Goal: Information Seeking & Learning: Check status

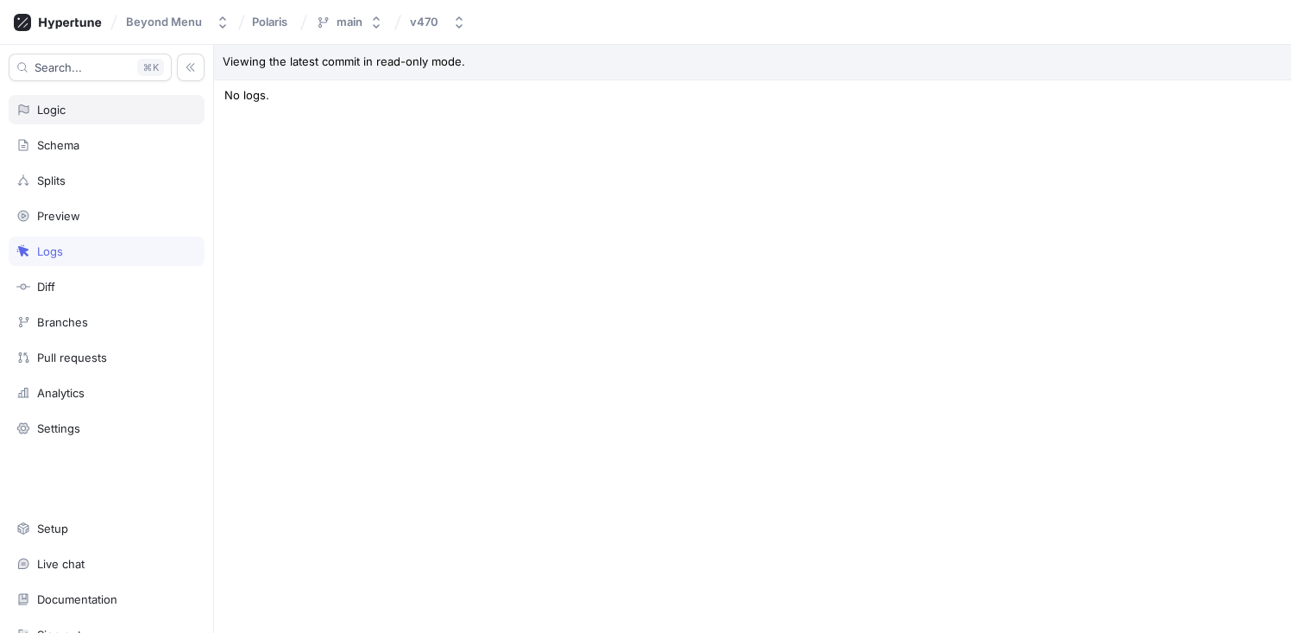
click at [84, 108] on div "Logic" at bounding box center [106, 110] width 180 height 14
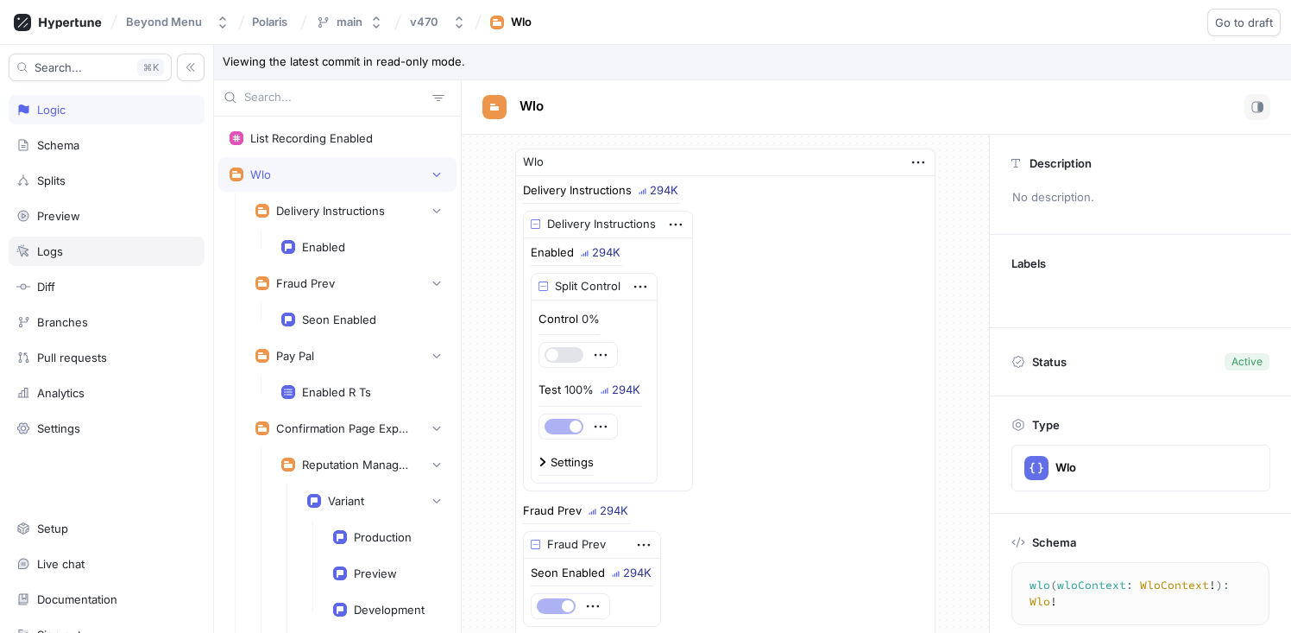
click at [71, 256] on div "Logs" at bounding box center [106, 251] width 180 height 14
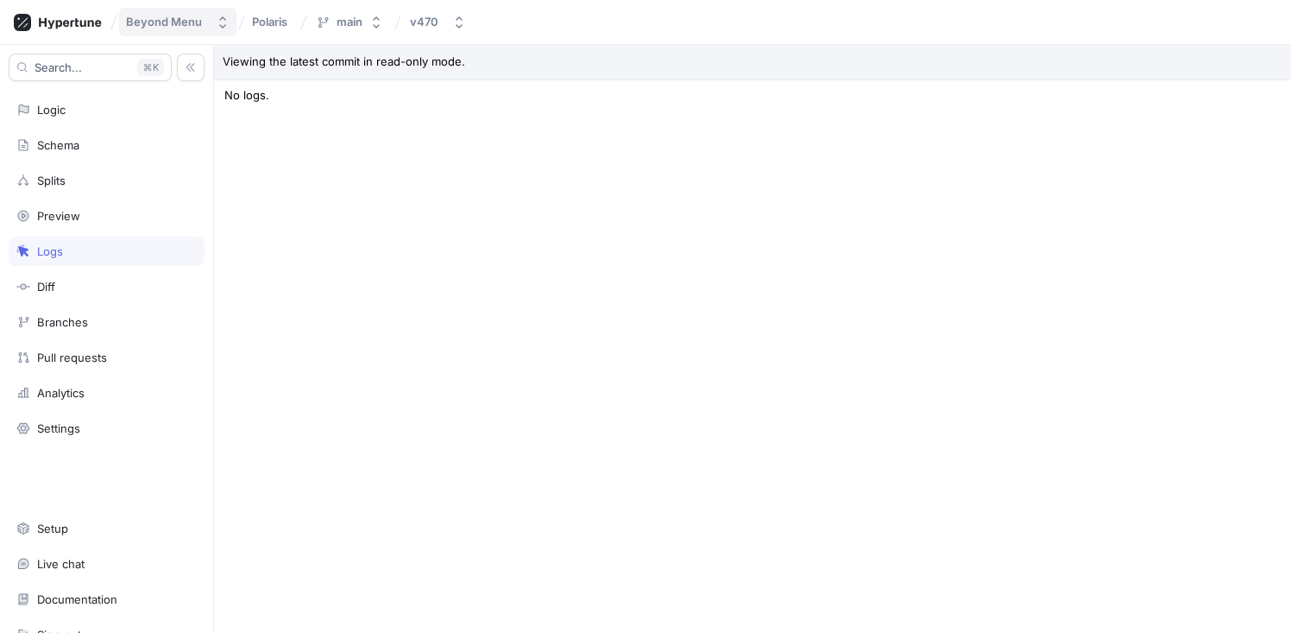
click at [173, 21] on div "Beyond Menu" at bounding box center [164, 22] width 76 height 15
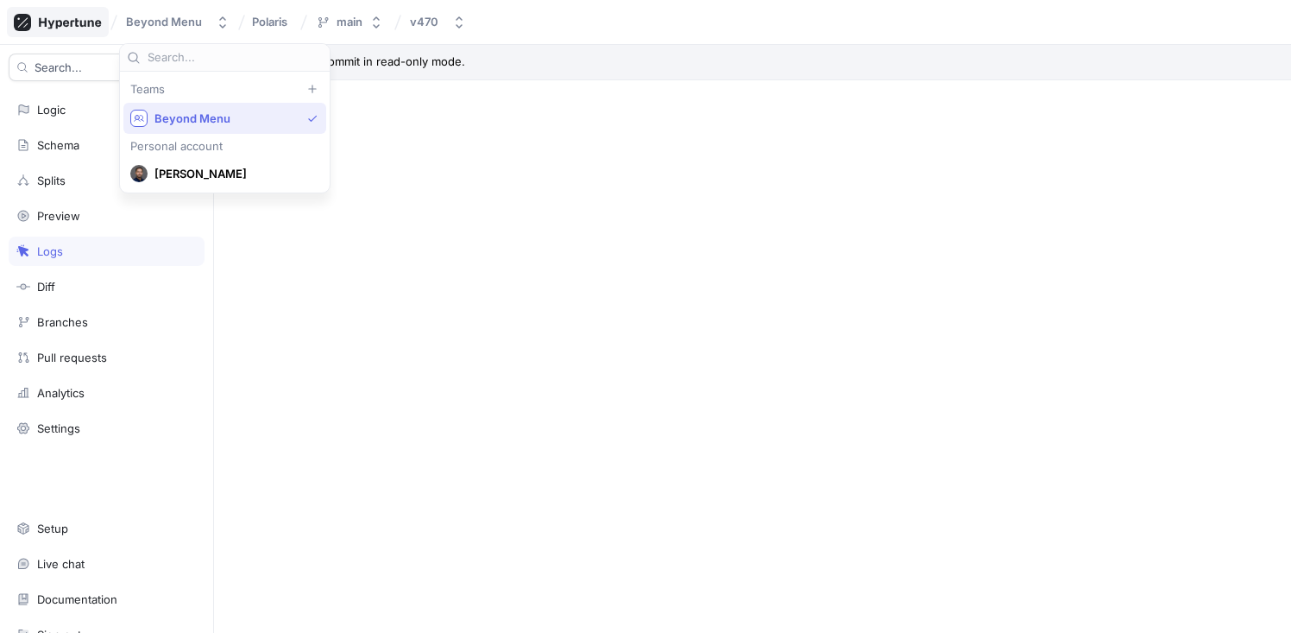
click at [75, 22] on icon at bounding box center [70, 22] width 62 height 11
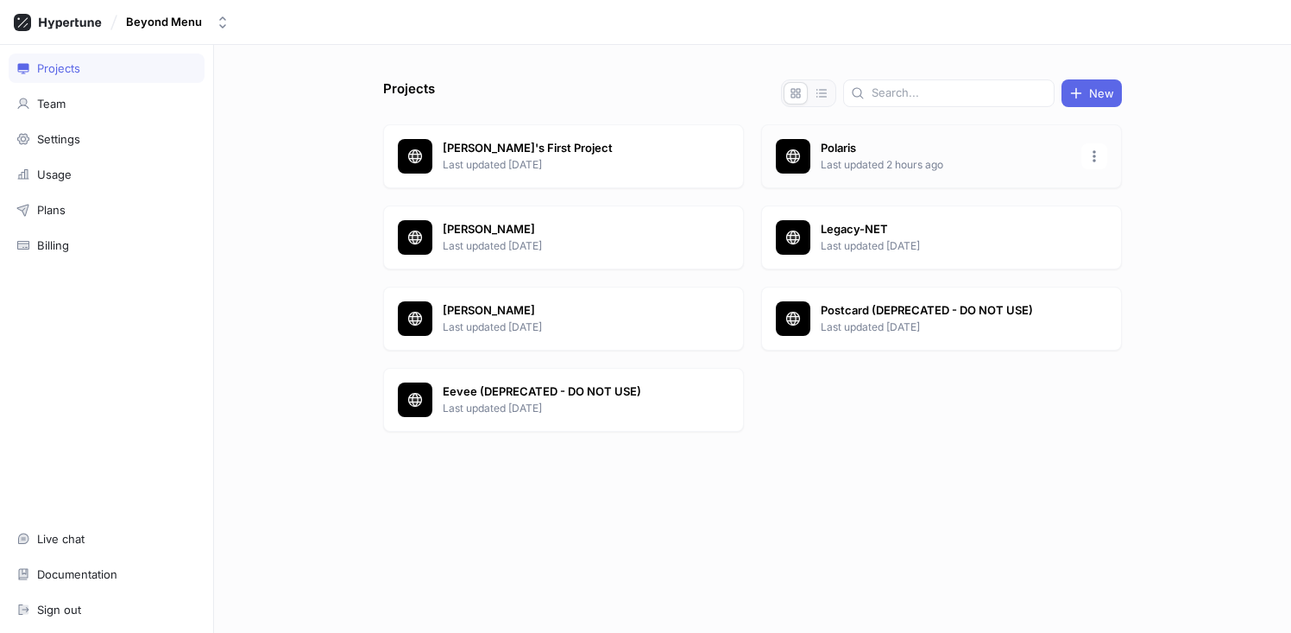
click at [910, 157] on p "Last updated 2 hours ago" at bounding box center [946, 165] width 250 height 16
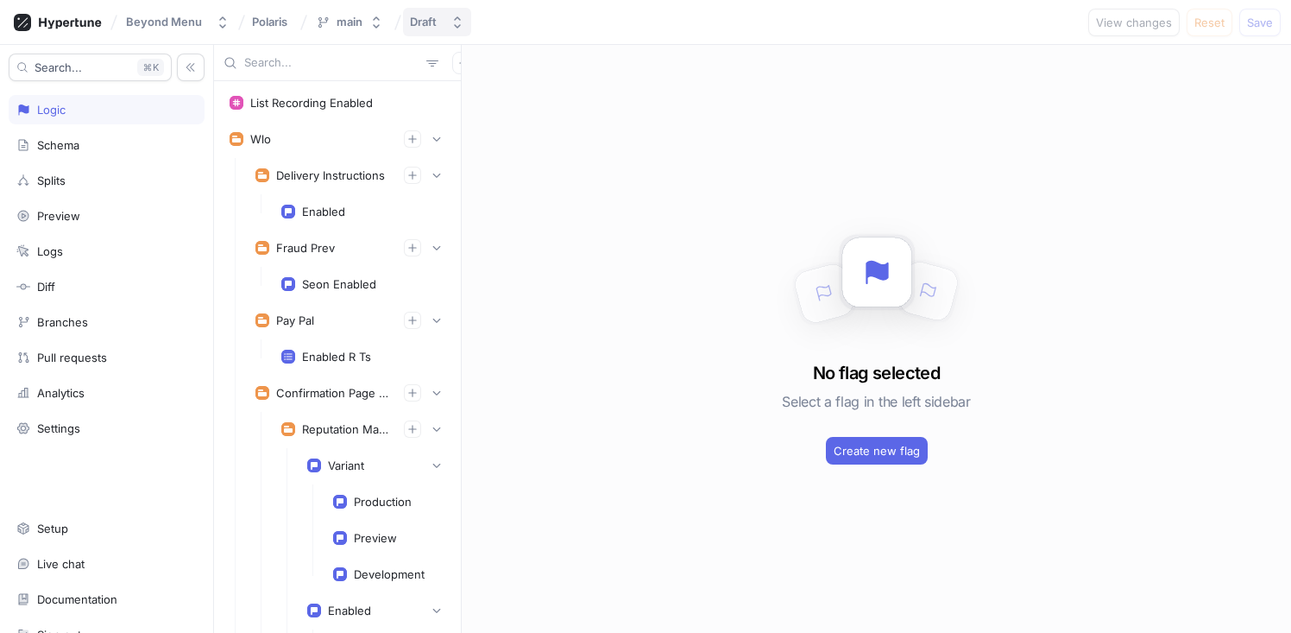
click at [429, 28] on div "Draft" at bounding box center [423, 22] width 27 height 15
click at [61, 292] on div "Diff" at bounding box center [106, 287] width 180 height 14
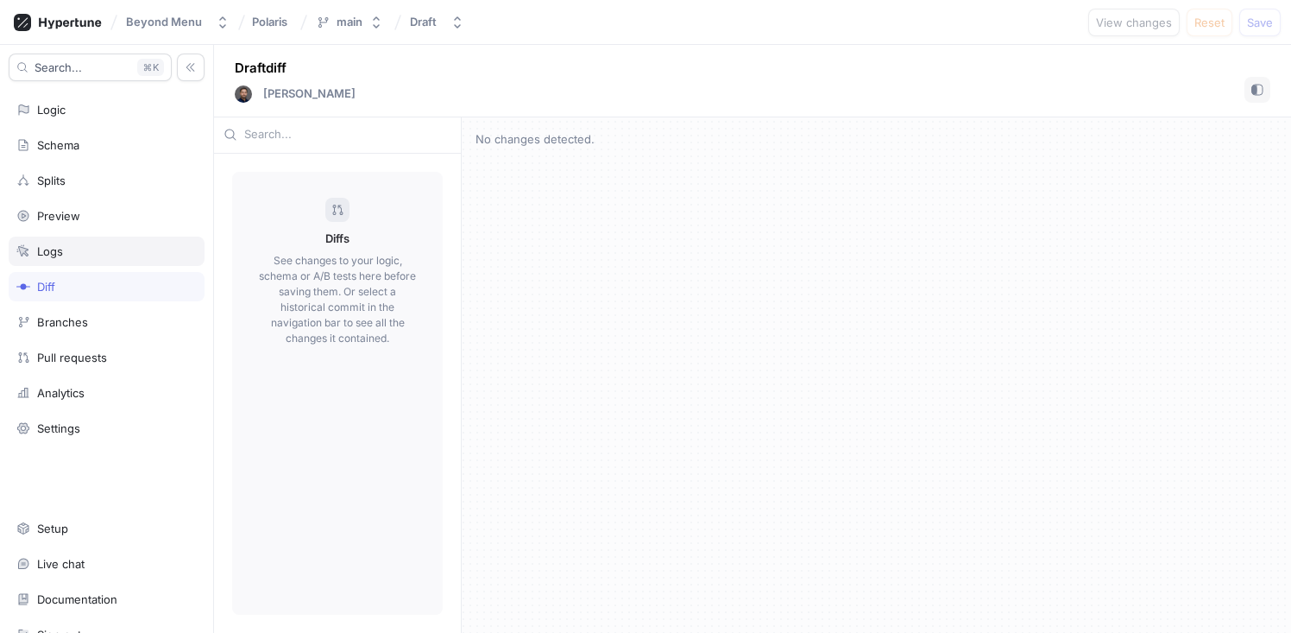
click at [61, 254] on div "Logs" at bounding box center [50, 251] width 26 height 14
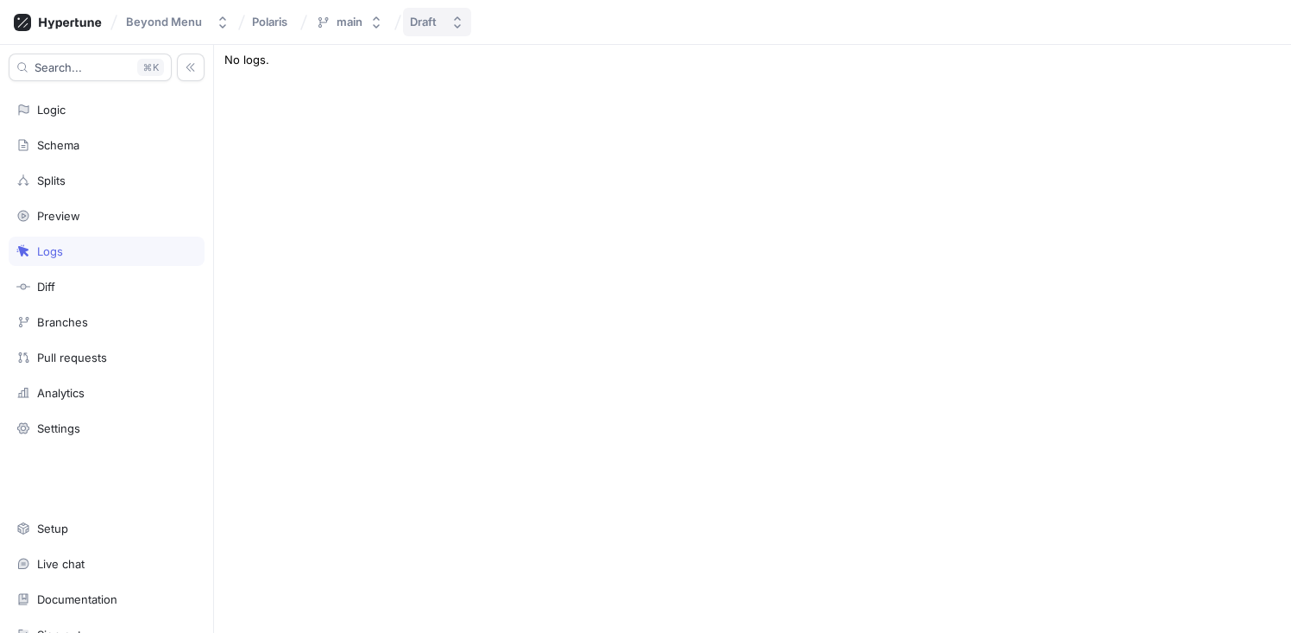
click at [461, 23] on icon "button" at bounding box center [458, 23] width 14 height 14
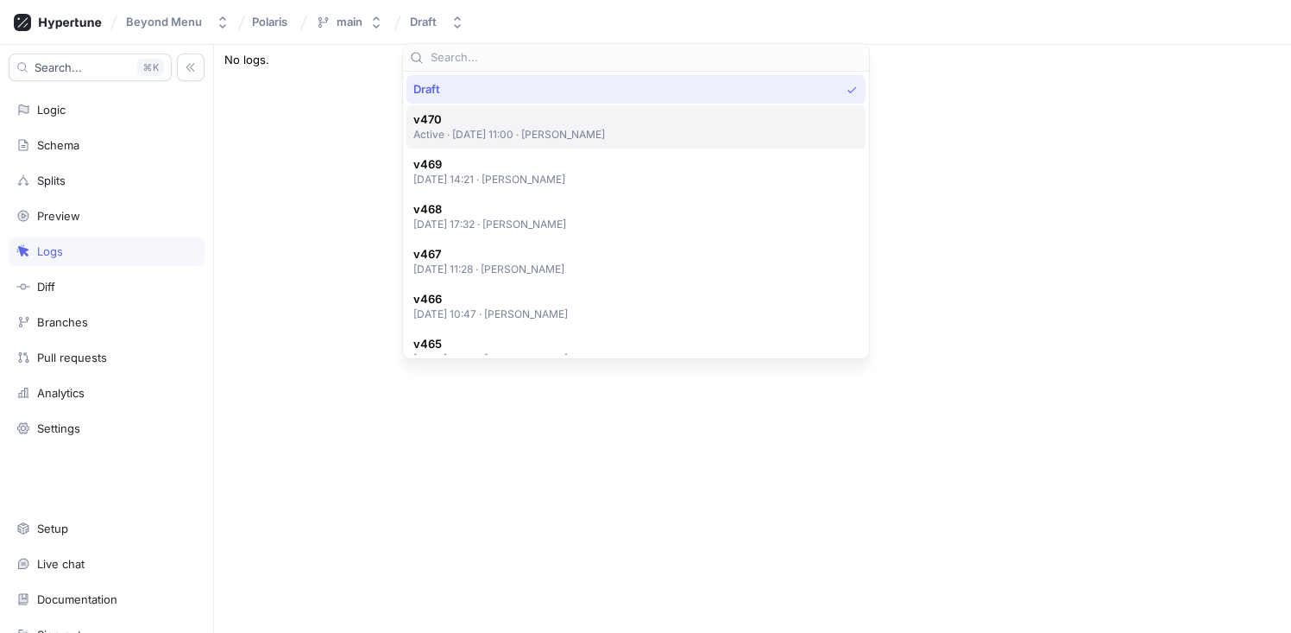
click at [495, 124] on span "v470" at bounding box center [509, 119] width 192 height 15
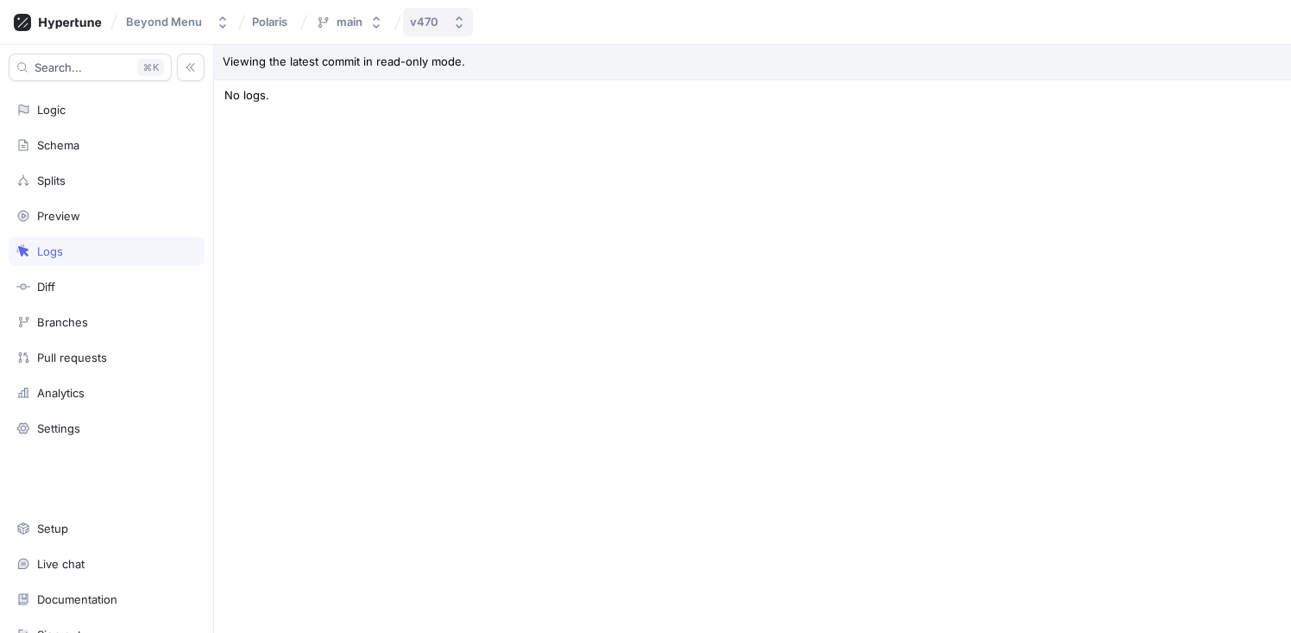
click at [413, 22] on div "v470" at bounding box center [424, 22] width 28 height 15
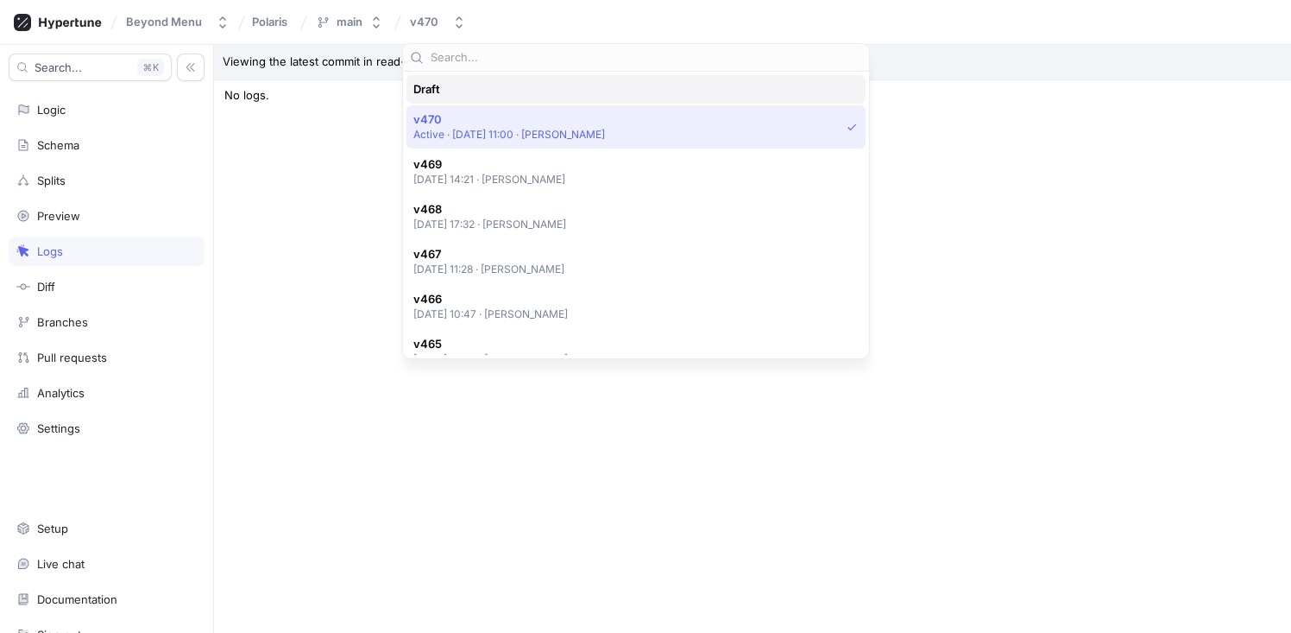
click at [509, 99] on div "Draft" at bounding box center [636, 89] width 459 height 28
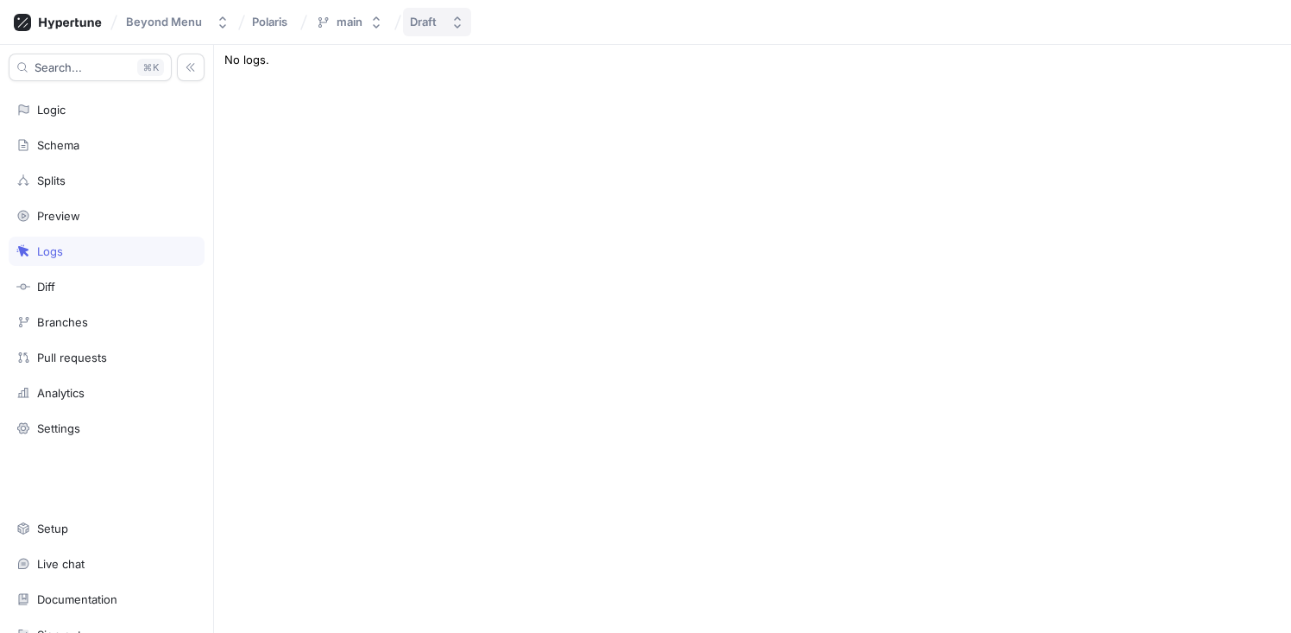
click at [458, 23] on icon "button" at bounding box center [458, 23] width 14 height 14
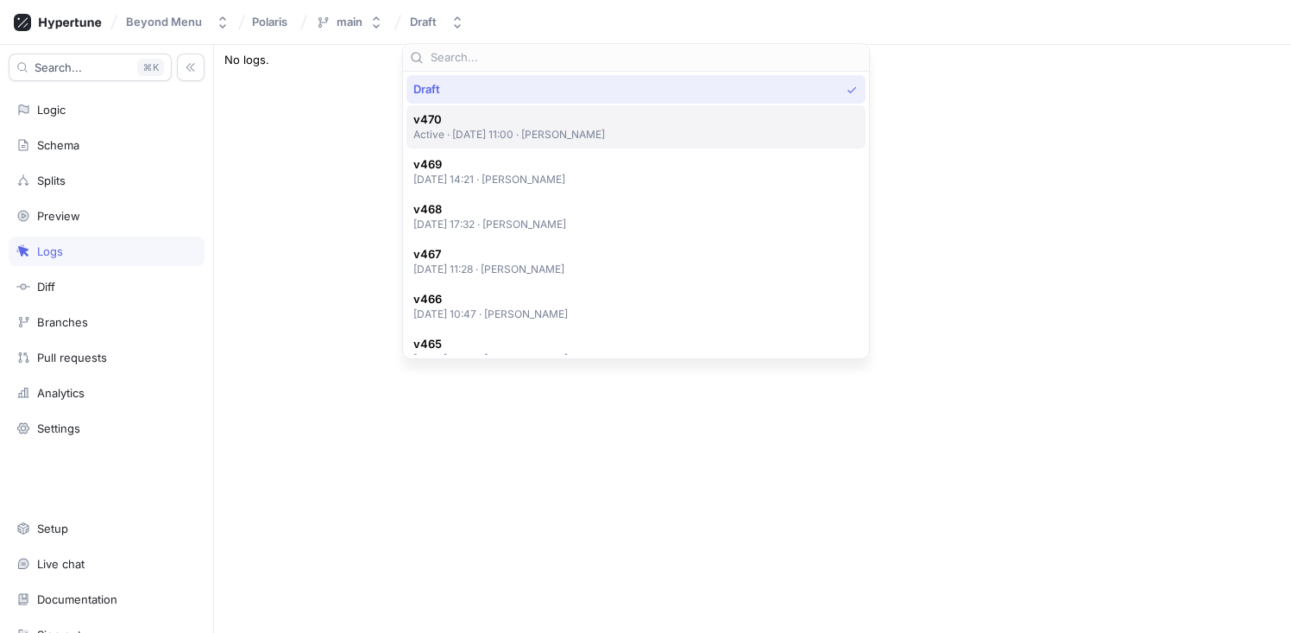
click at [483, 123] on span "v470" at bounding box center [509, 119] width 192 height 15
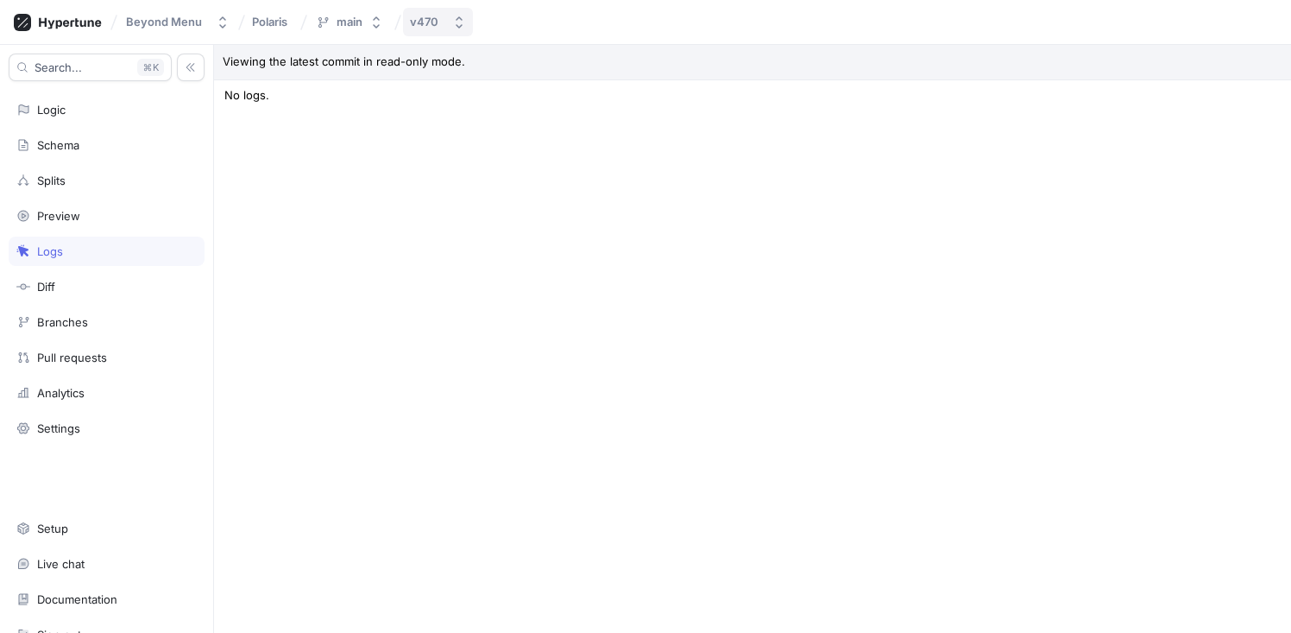
click at [445, 26] on button "v470" at bounding box center [438, 22] width 70 height 28
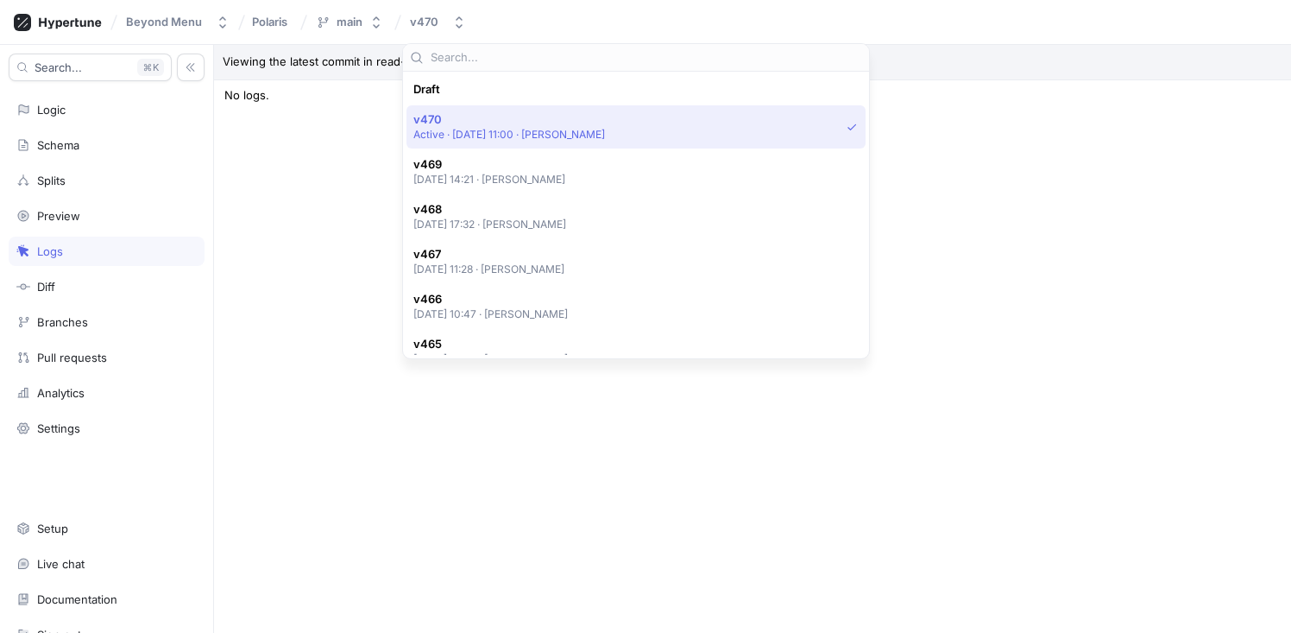
scroll to position [30, 0]
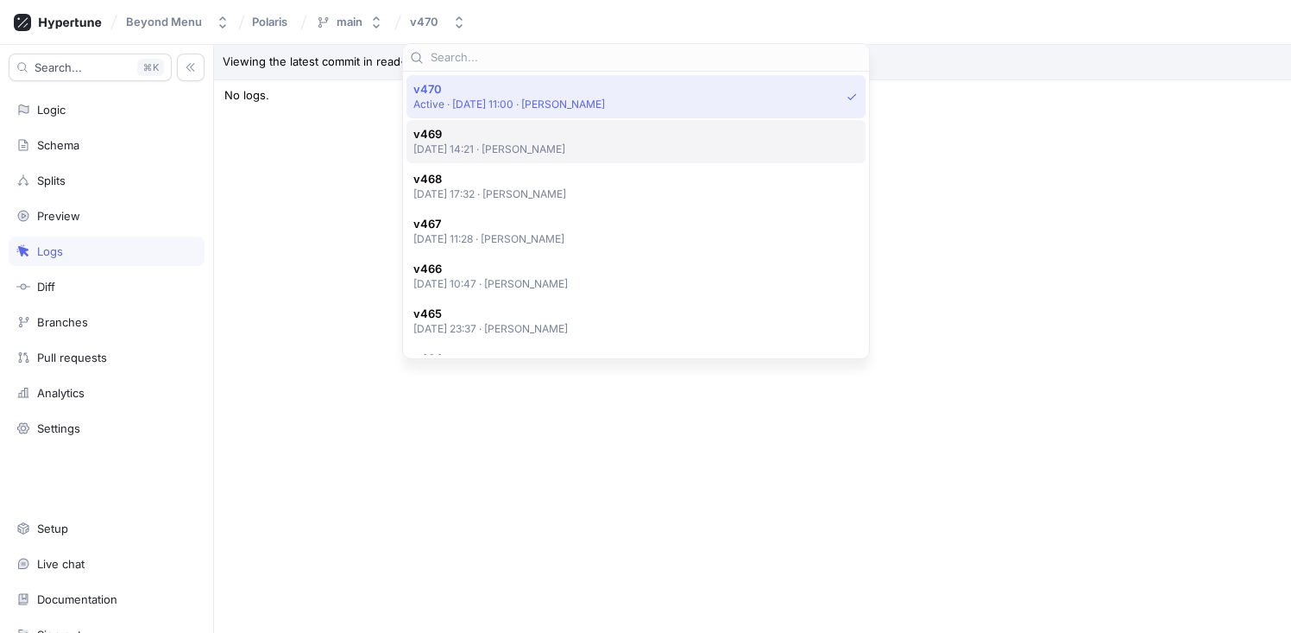
click at [503, 141] on span "v469" at bounding box center [489, 134] width 153 height 15
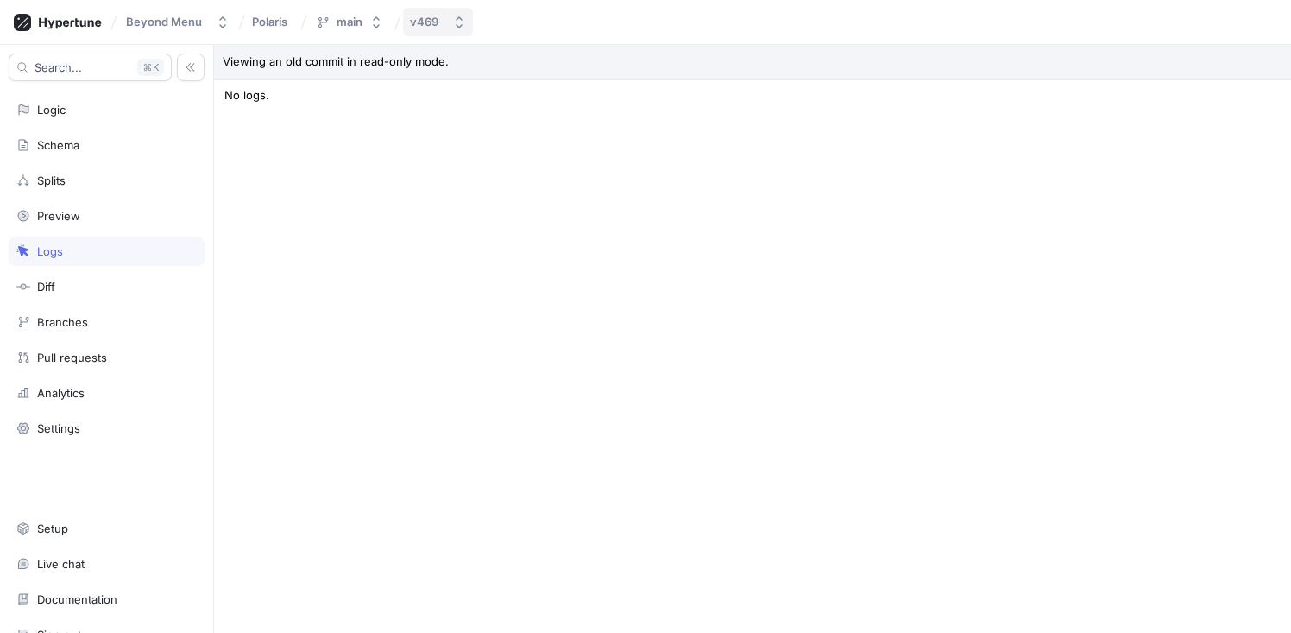
click at [444, 27] on div "v469" at bounding box center [427, 22] width 35 height 15
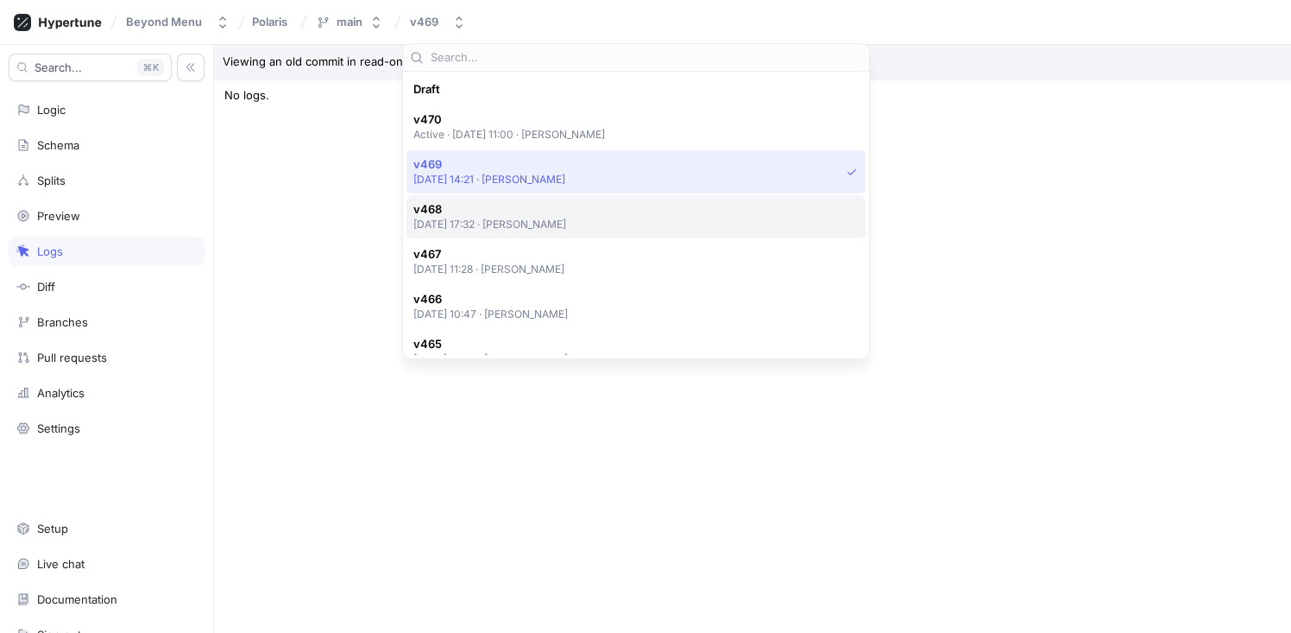
scroll to position [75, 0]
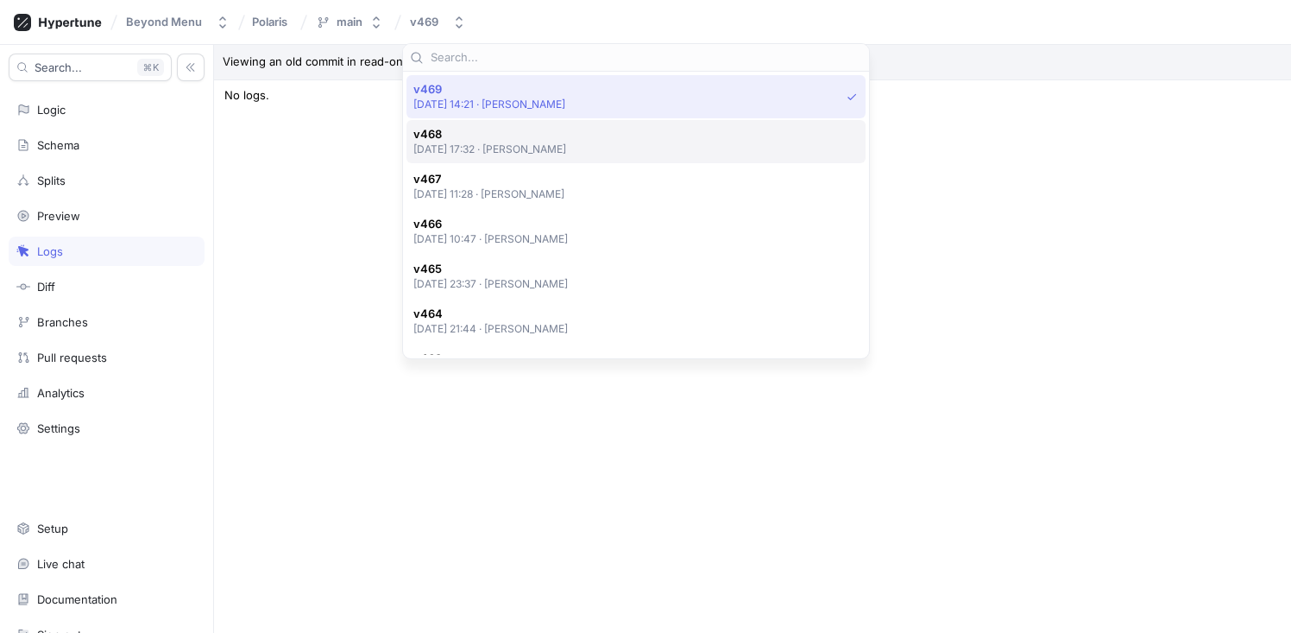
click at [472, 159] on div "v468 [DATE] 17:32 ‧ [PERSON_NAME]" at bounding box center [636, 141] width 459 height 43
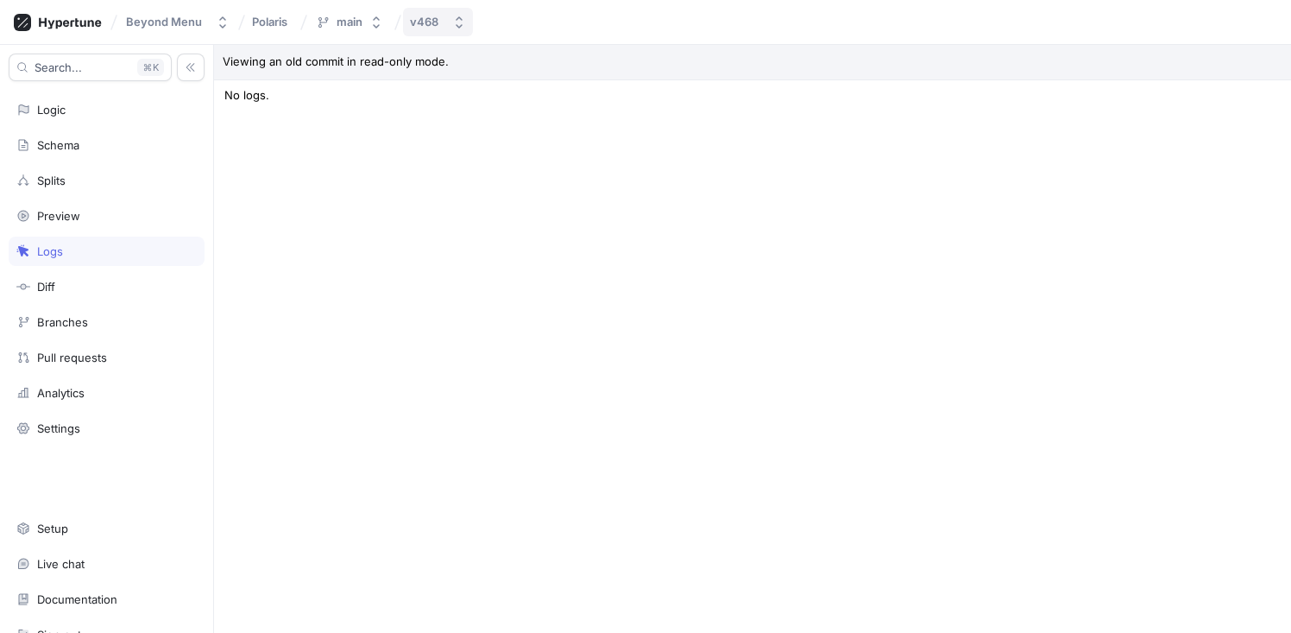
click at [423, 29] on button "v468" at bounding box center [438, 22] width 70 height 28
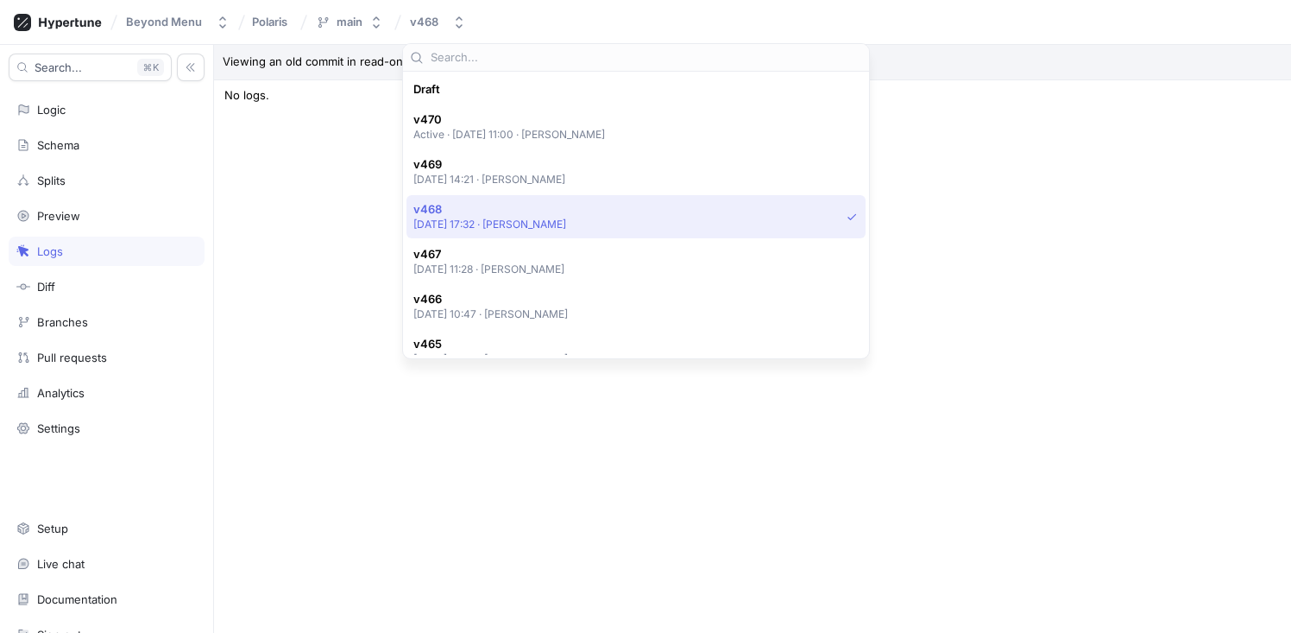
scroll to position [120, 0]
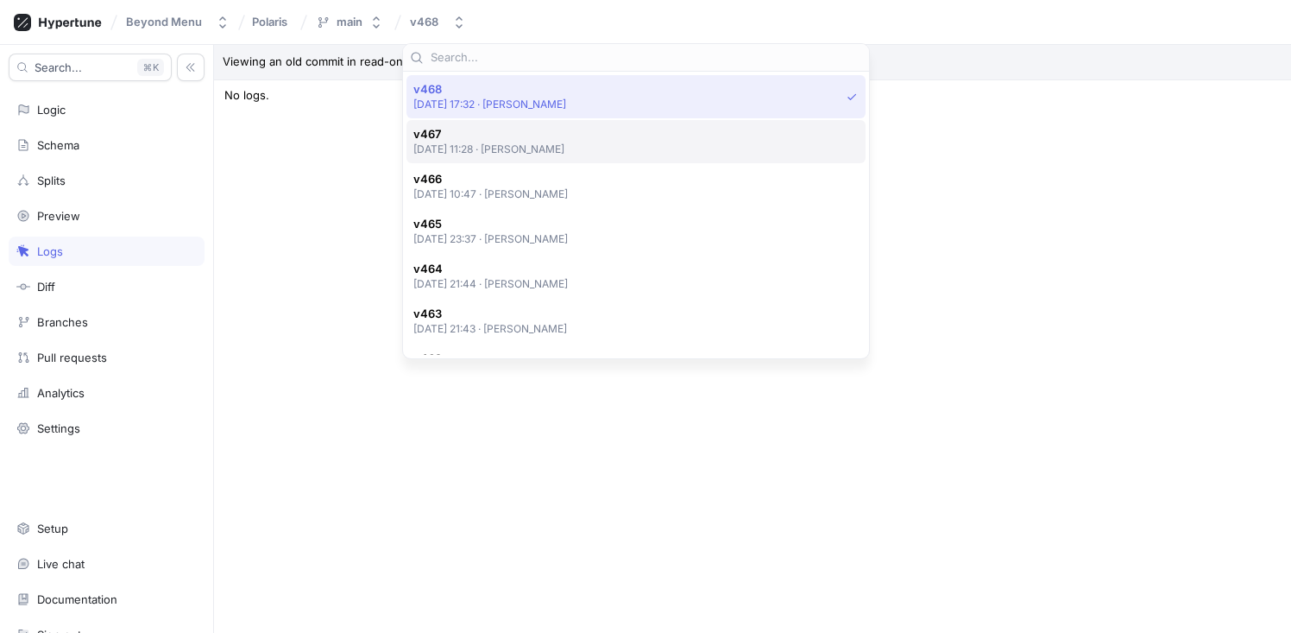
click at [485, 161] on div "v467 [DATE] 11:28 ‧ [PERSON_NAME]" at bounding box center [636, 141] width 459 height 43
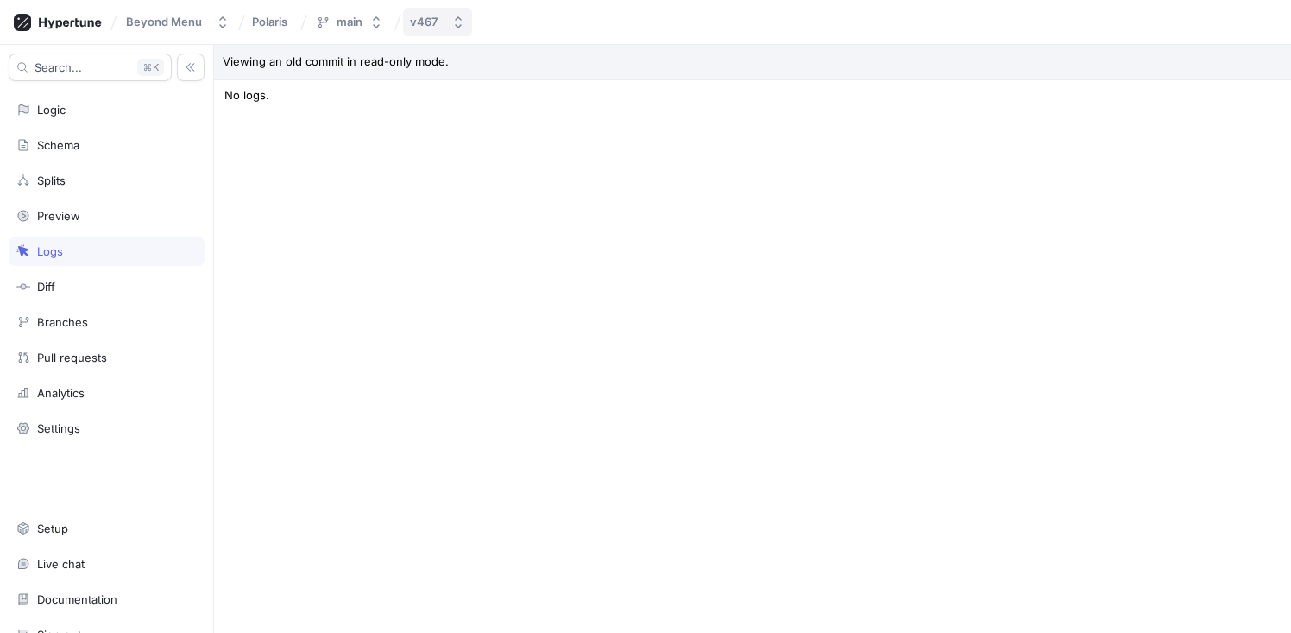
click at [432, 28] on div "v467" at bounding box center [424, 22] width 28 height 15
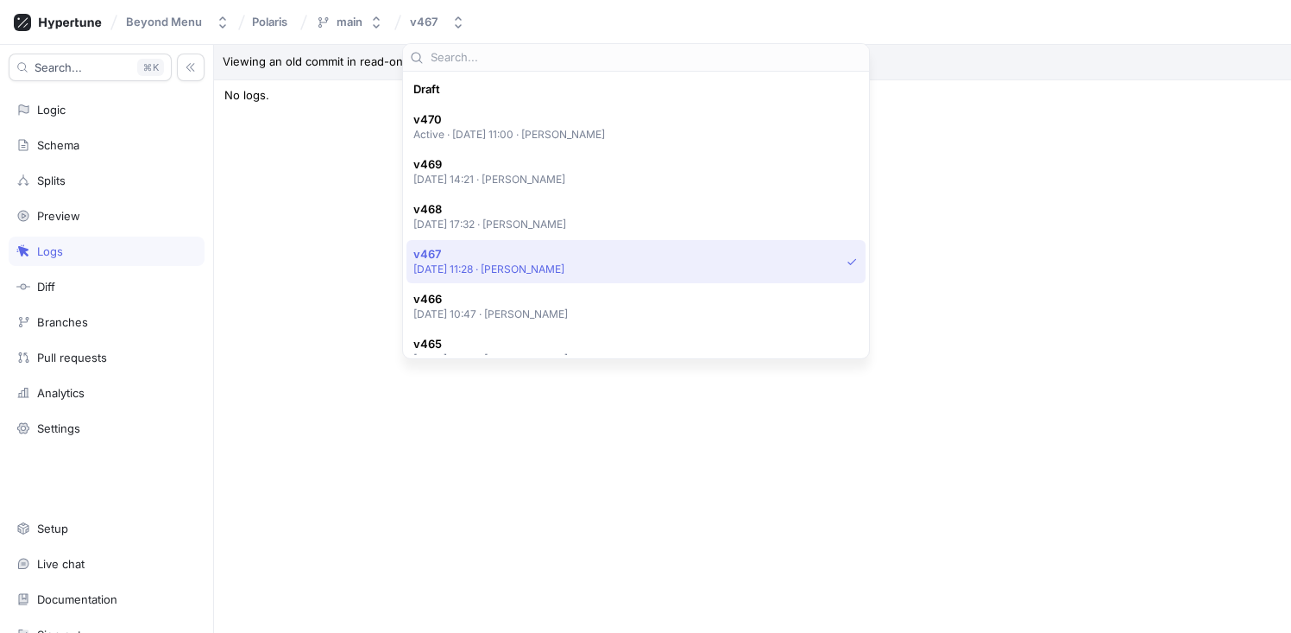
scroll to position [165, 0]
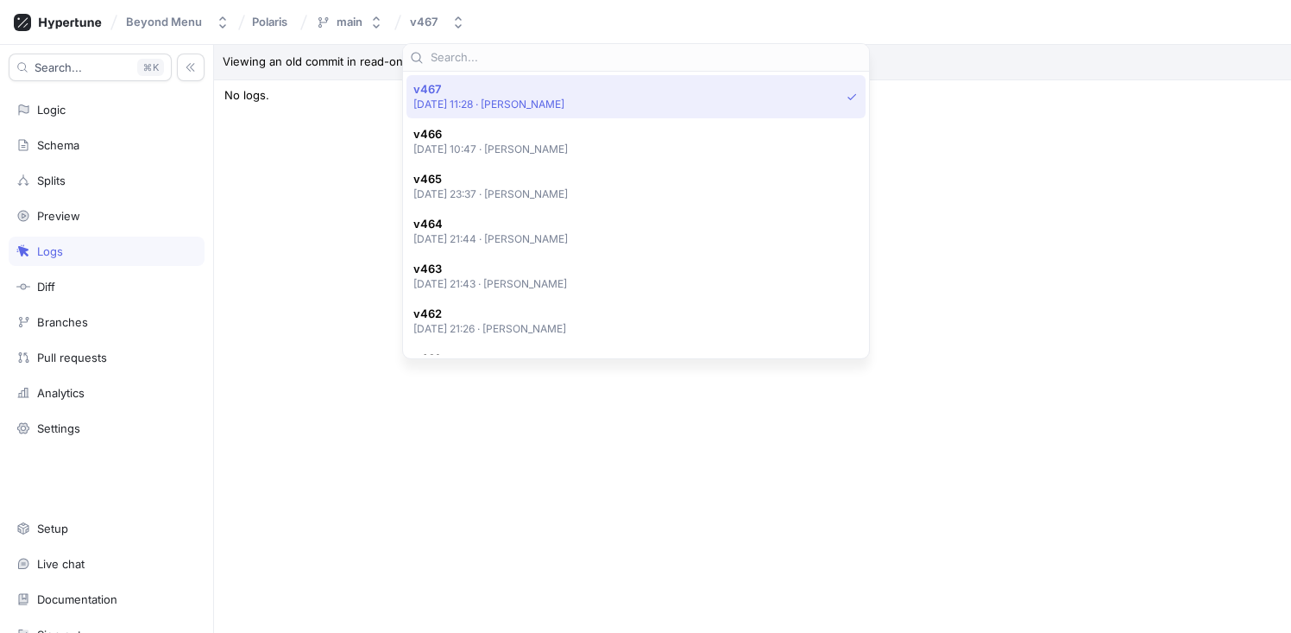
click at [468, 135] on span "v466" at bounding box center [490, 134] width 155 height 15
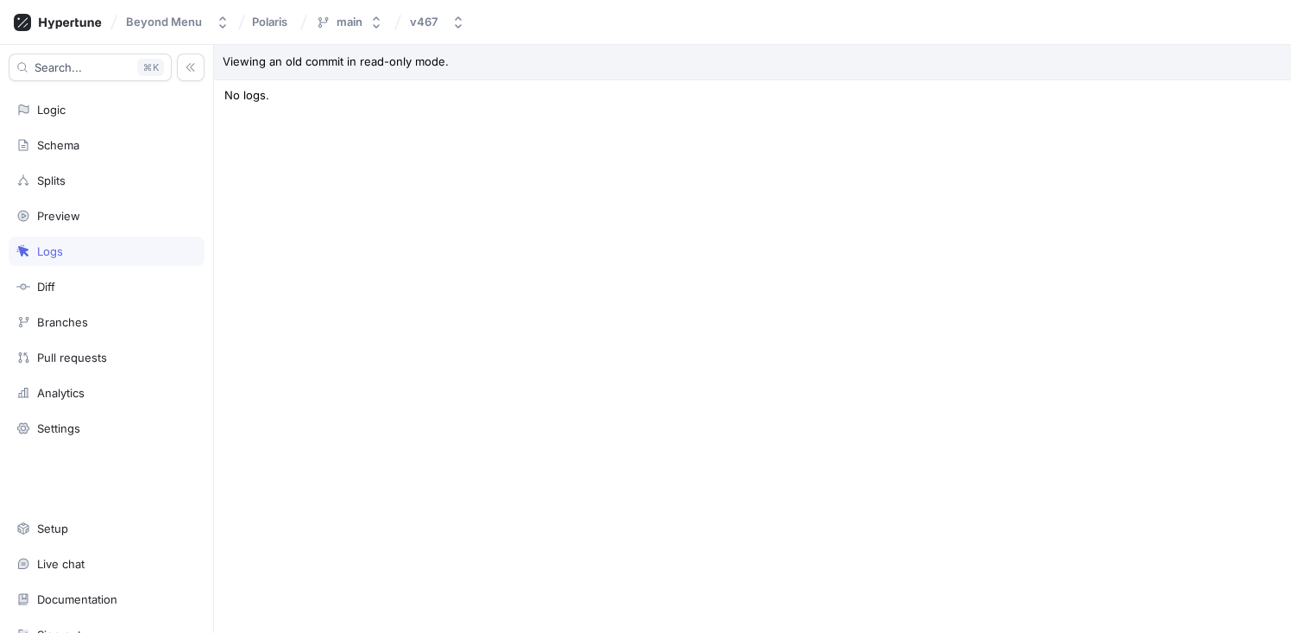
click at [456, 133] on div "Viewing an old commit in read-only mode. Type: All Context [PERSON_NAME] Contex…" at bounding box center [752, 339] width 1077 height 588
click at [426, 26] on div "v466" at bounding box center [424, 22] width 28 height 15
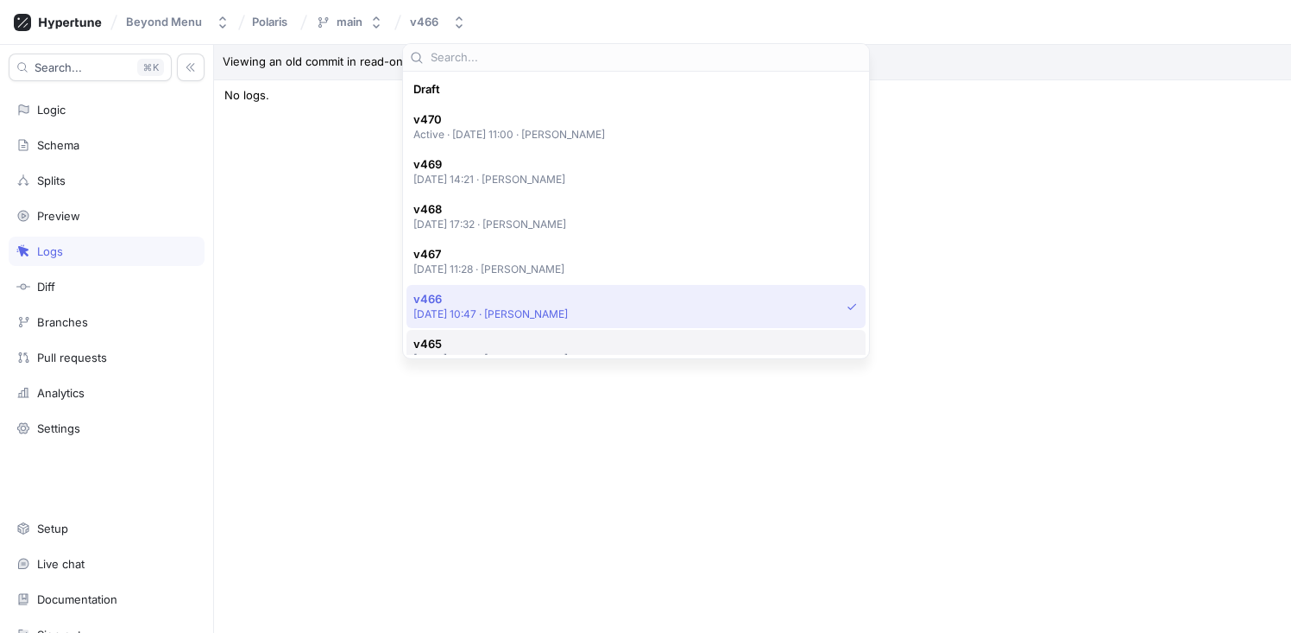
scroll to position [210, 0]
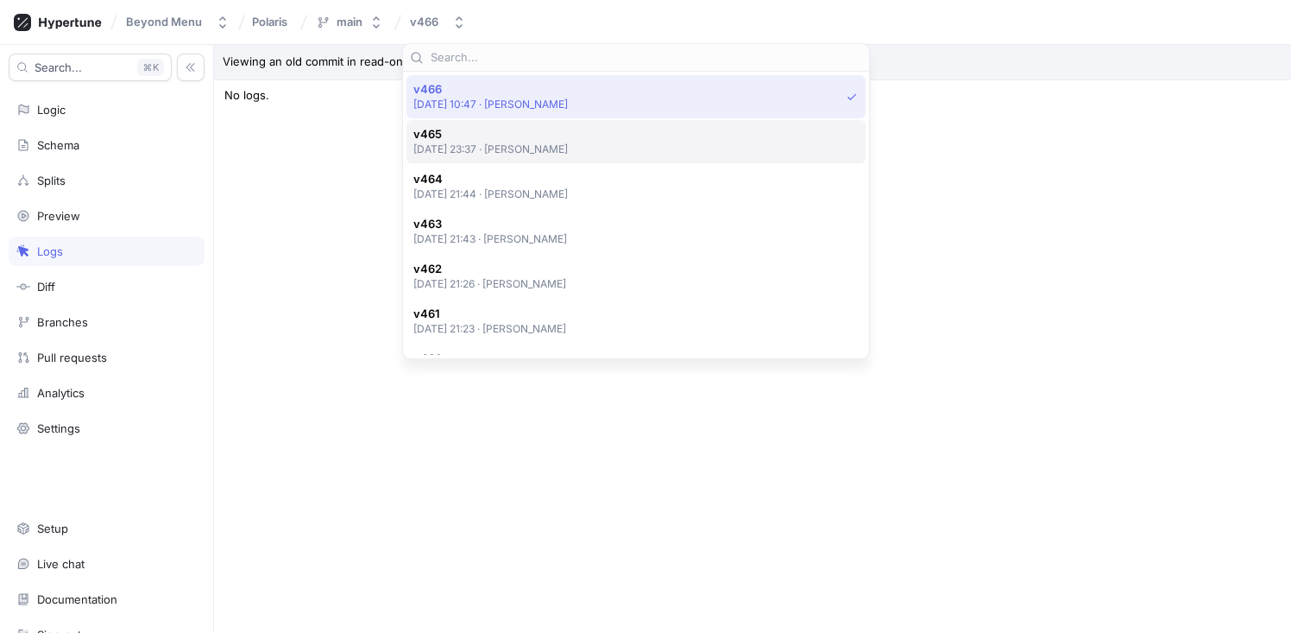
click at [472, 140] on span "v465" at bounding box center [490, 134] width 155 height 15
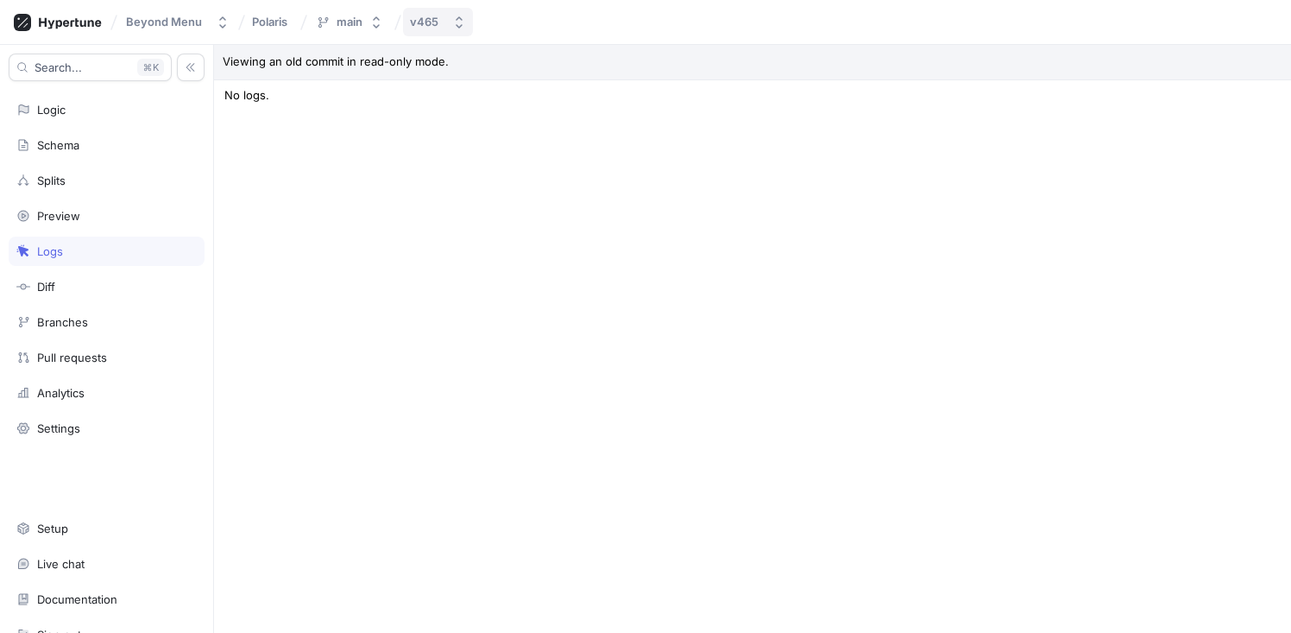
click at [429, 25] on div "v465" at bounding box center [424, 22] width 28 height 15
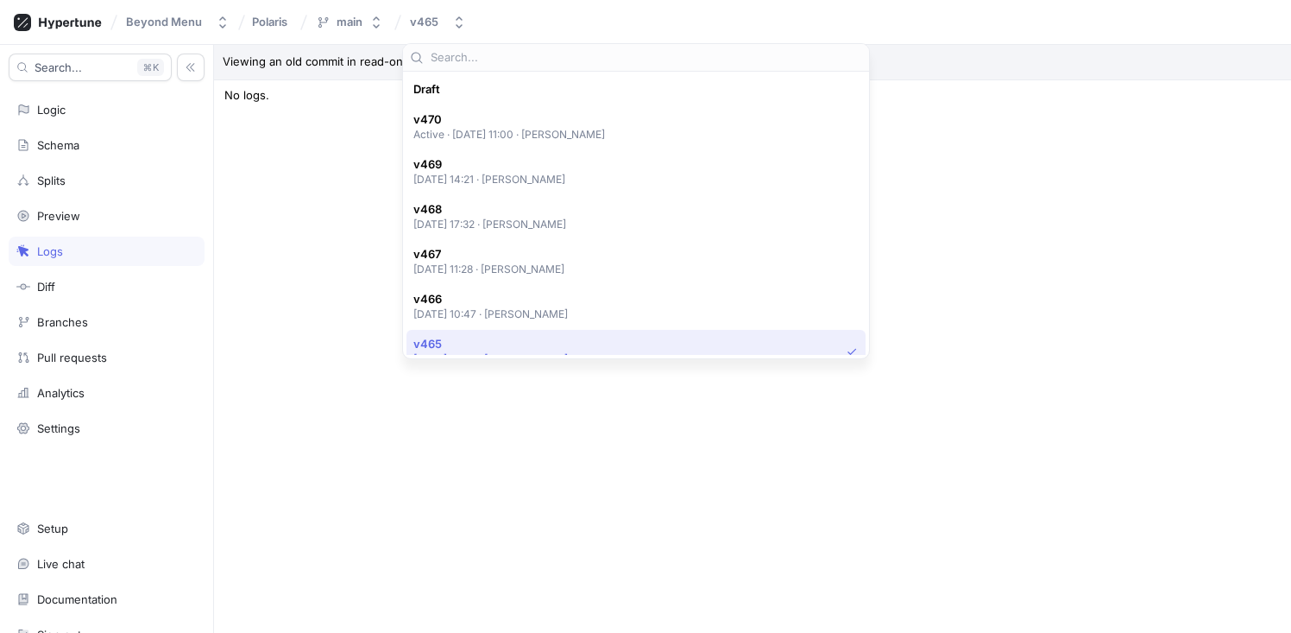
scroll to position [255, 0]
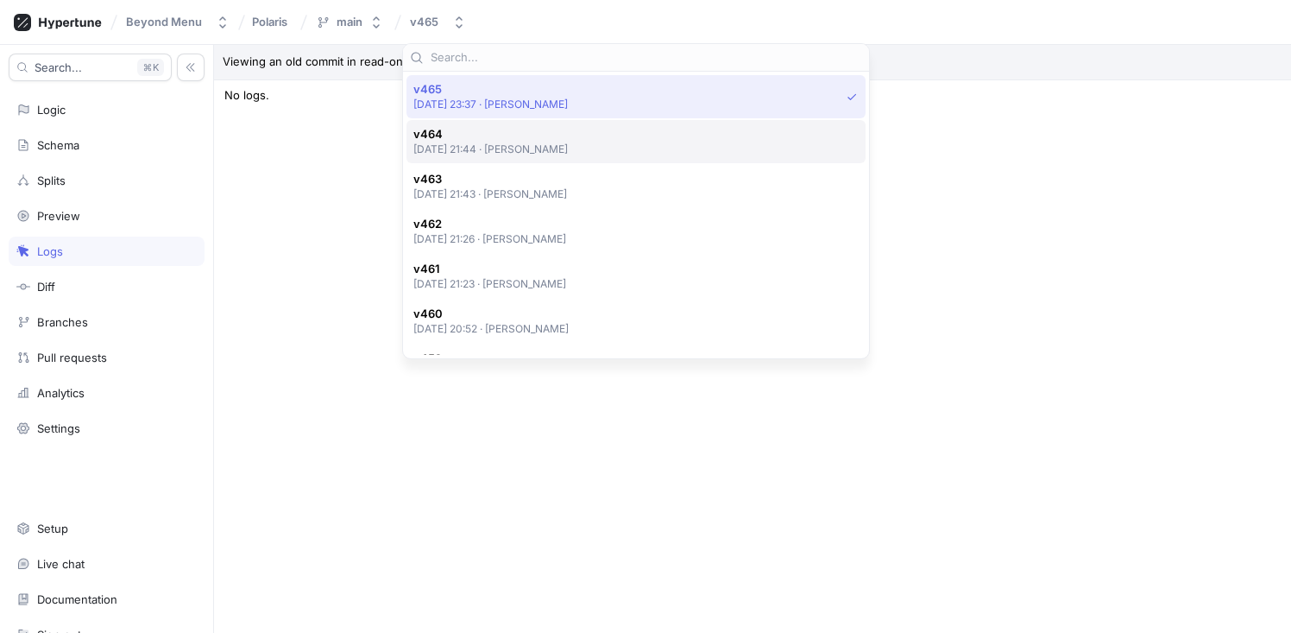
click at [492, 144] on p "[DATE] 21:44 ‧ [PERSON_NAME]" at bounding box center [490, 149] width 155 height 15
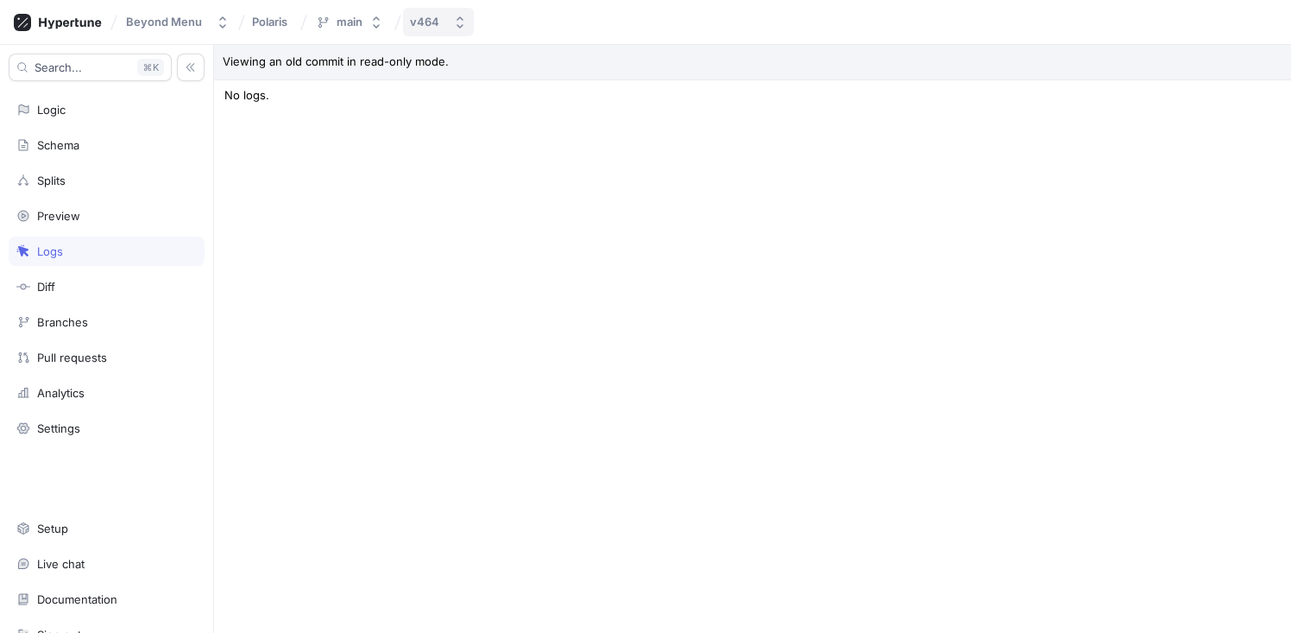
click at [433, 23] on div "v464" at bounding box center [424, 22] width 29 height 15
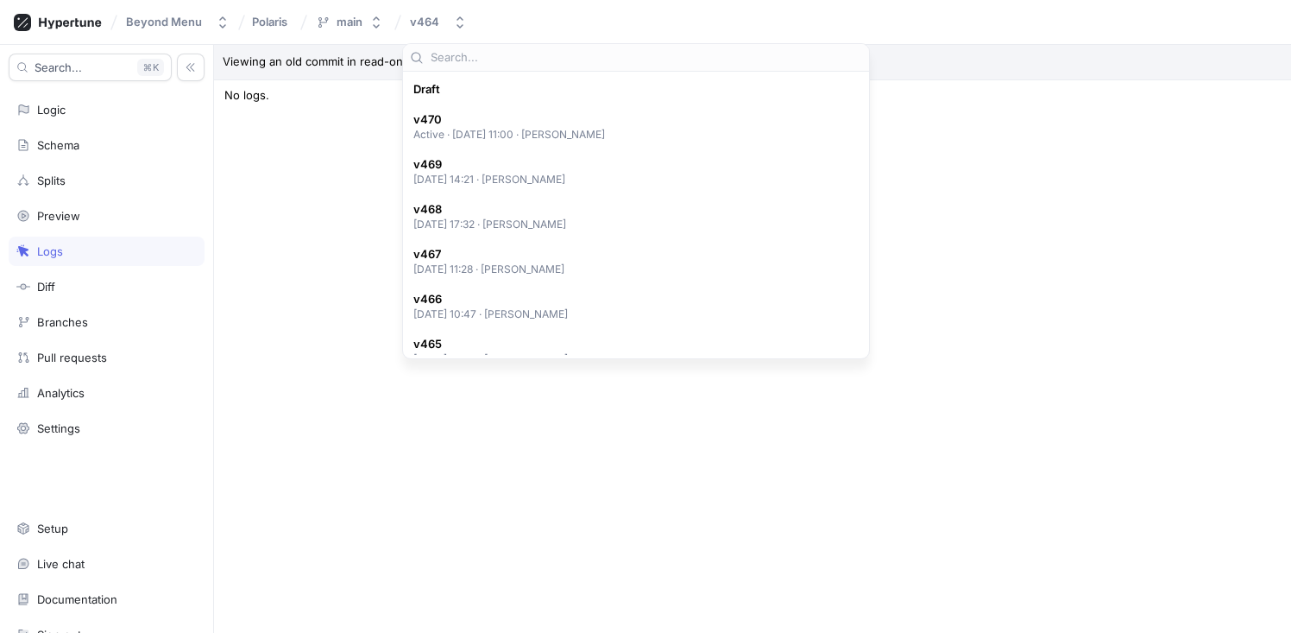
scroll to position [300, 0]
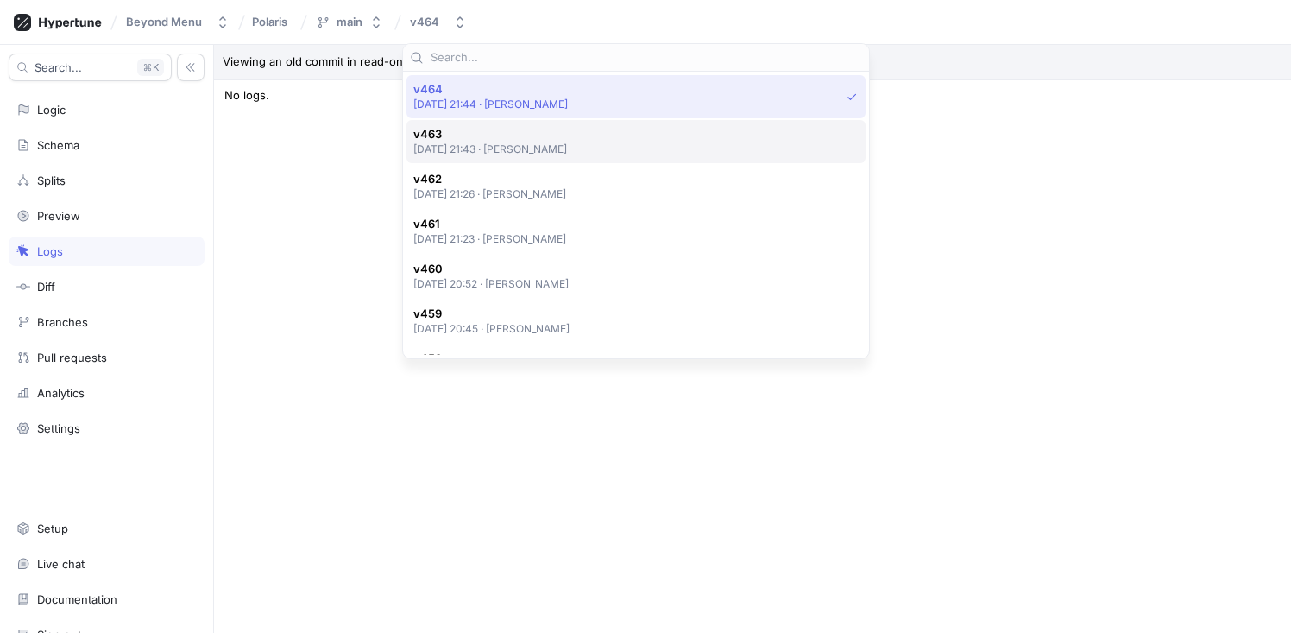
click at [475, 145] on p "[DATE] 21:43 ‧ [PERSON_NAME]" at bounding box center [490, 149] width 155 height 15
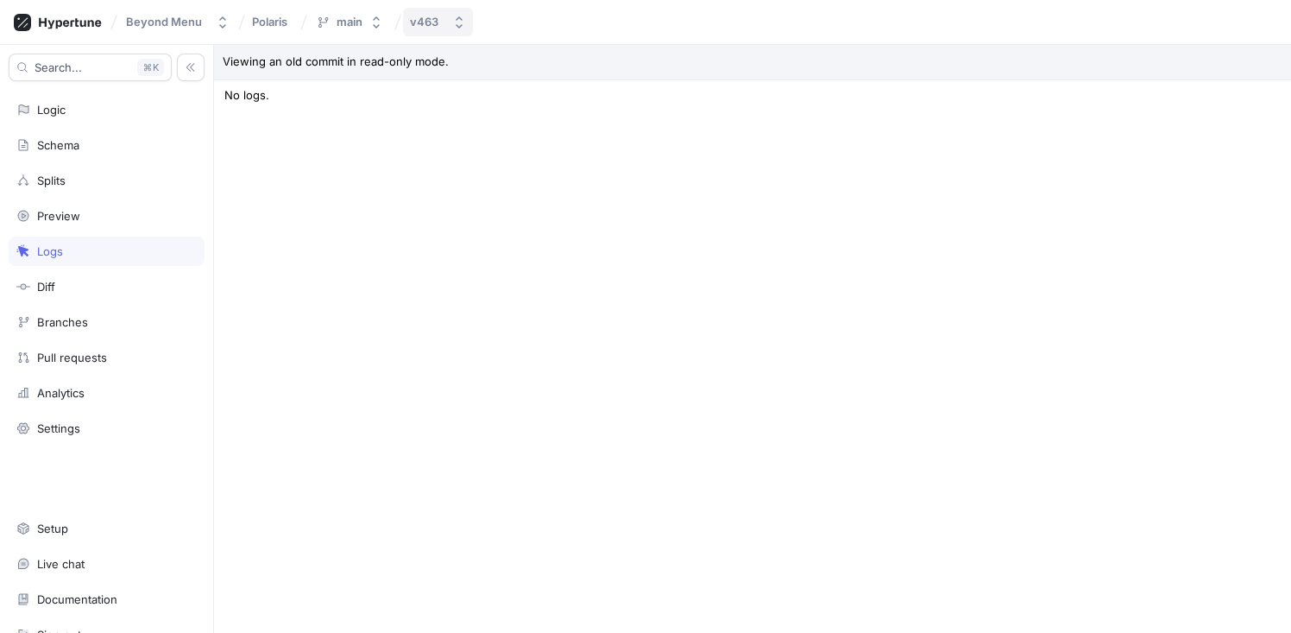
click at [433, 28] on div "v463" at bounding box center [424, 22] width 28 height 15
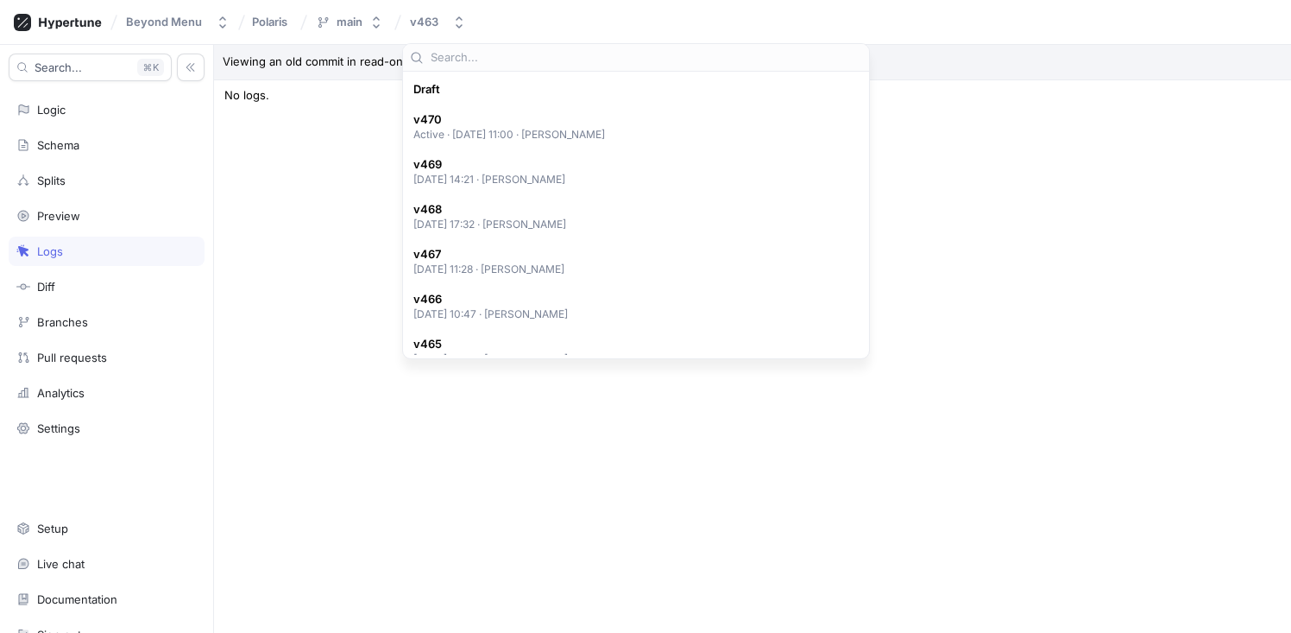
scroll to position [344, 0]
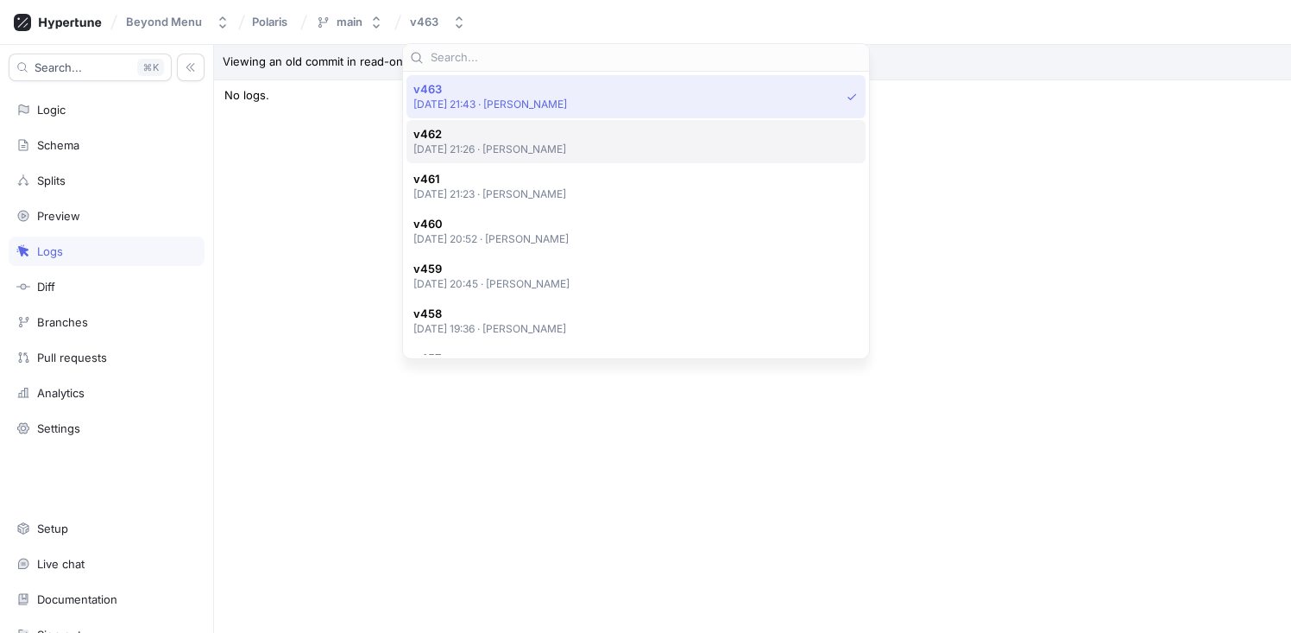
click at [502, 161] on div "v462 [DATE] 21:26 ‧ [PERSON_NAME]" at bounding box center [636, 141] width 459 height 43
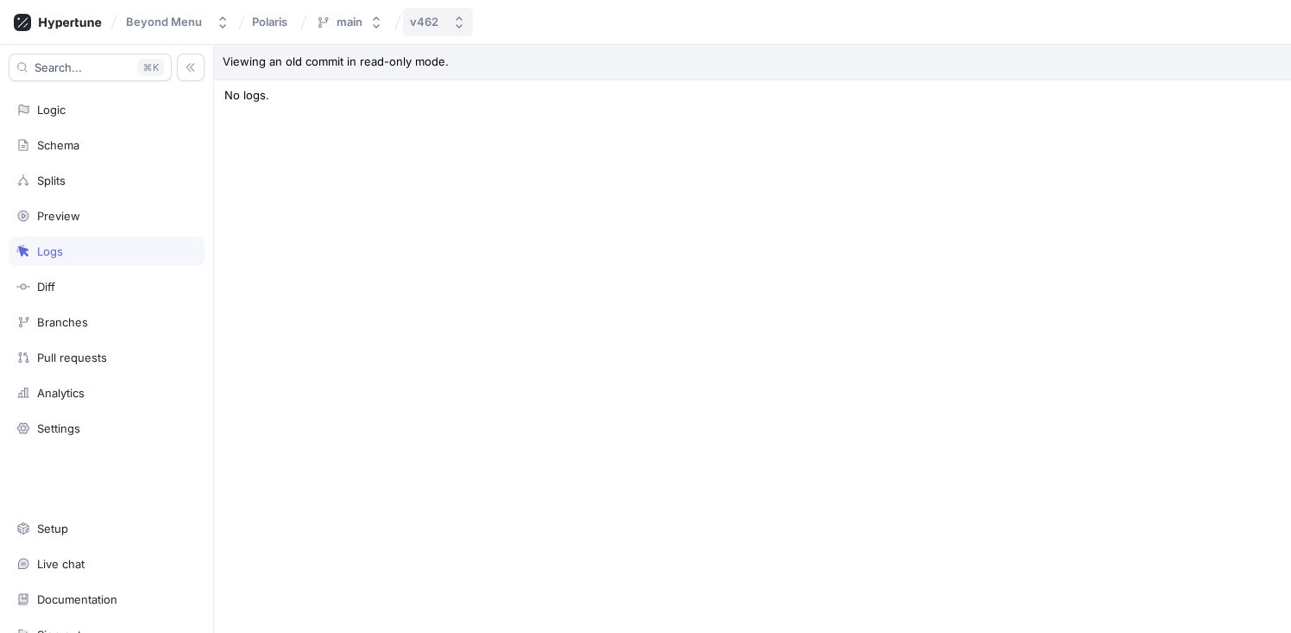
click at [432, 15] on div "v462" at bounding box center [424, 22] width 28 height 15
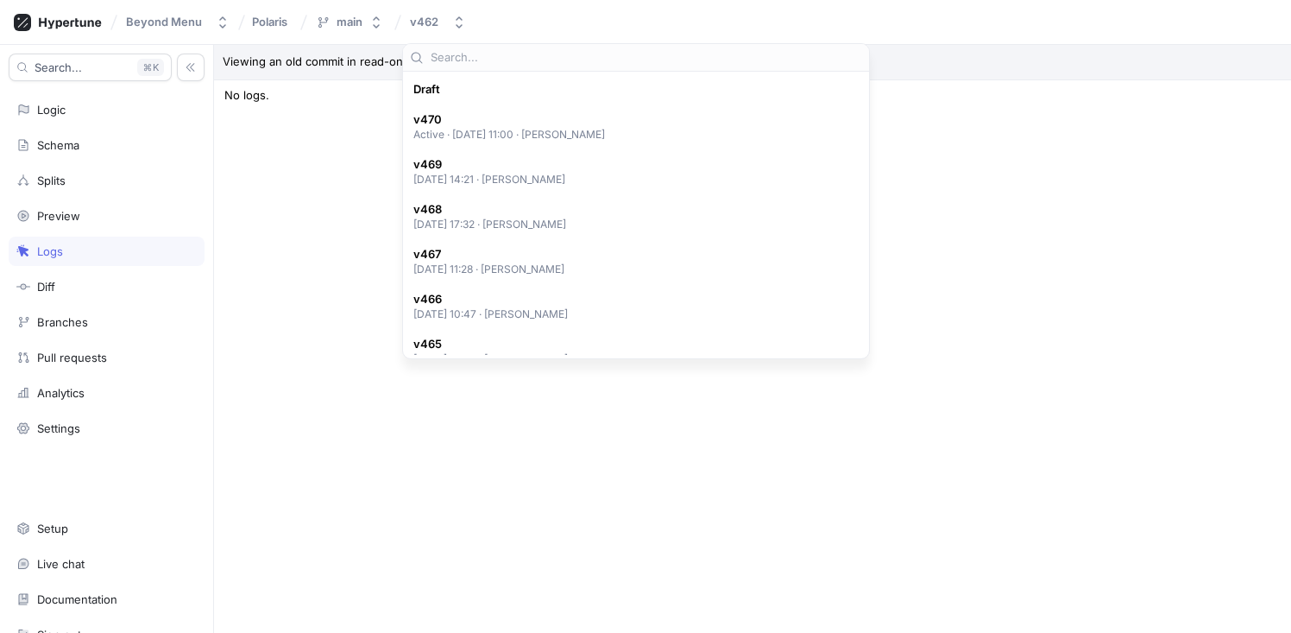
scroll to position [389, 0]
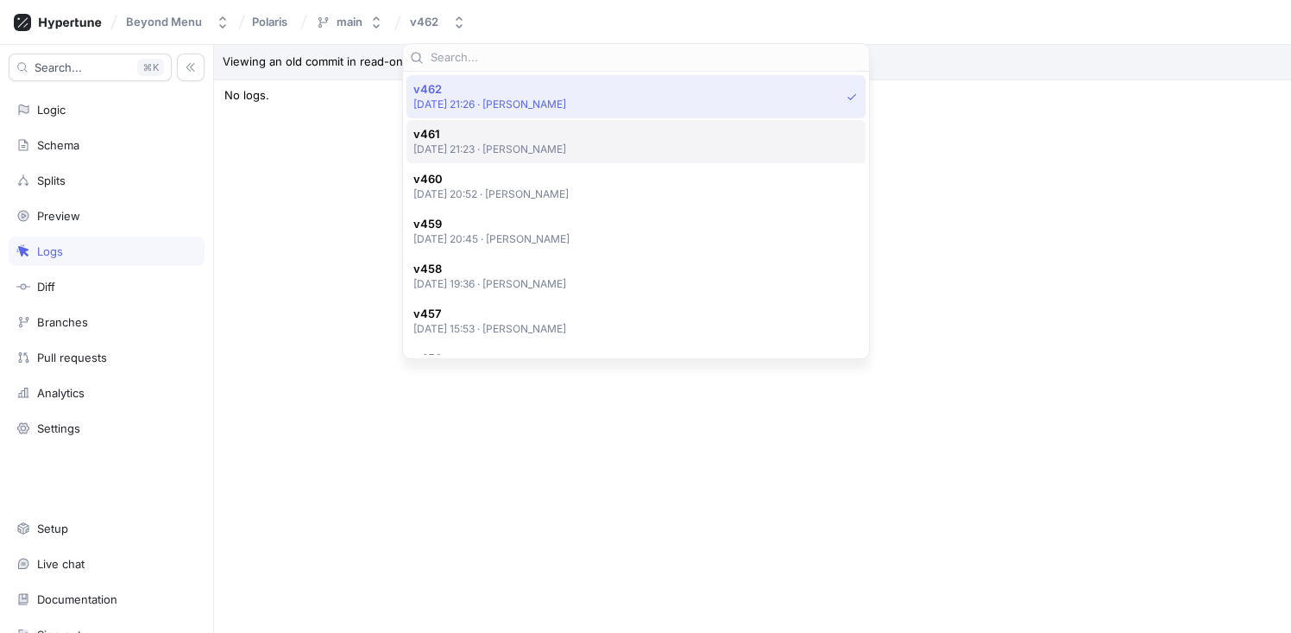
click at [509, 136] on span "v461" at bounding box center [490, 134] width 154 height 15
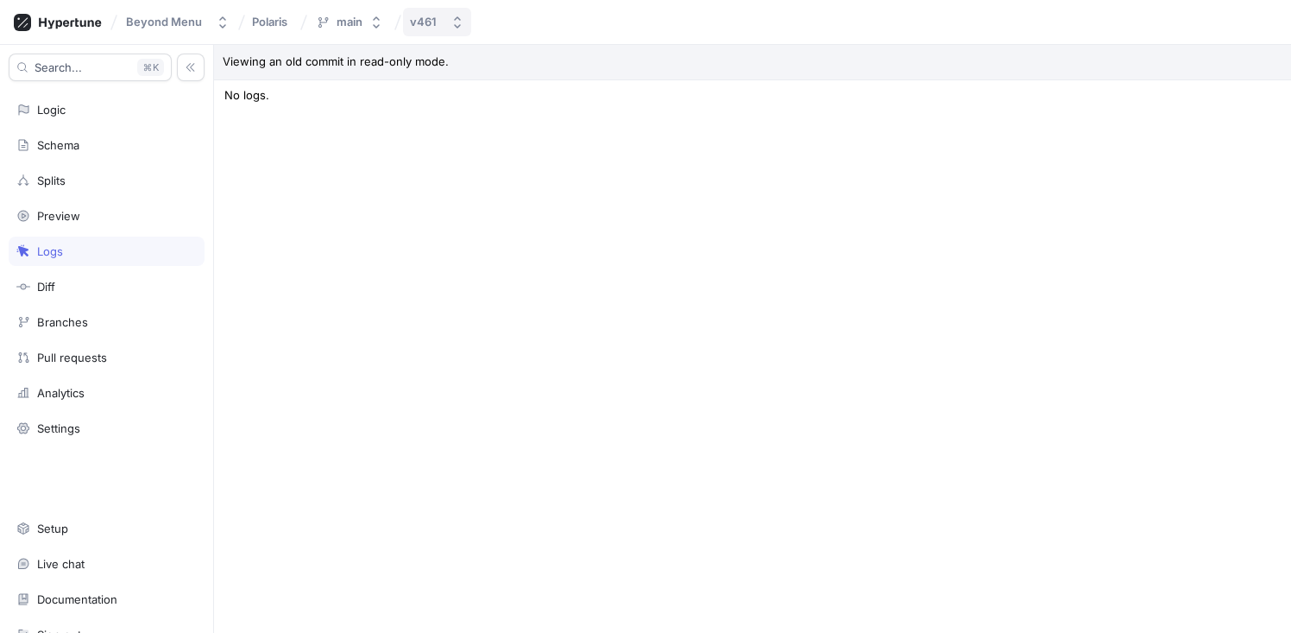
click at [463, 25] on button "v461" at bounding box center [437, 22] width 68 height 28
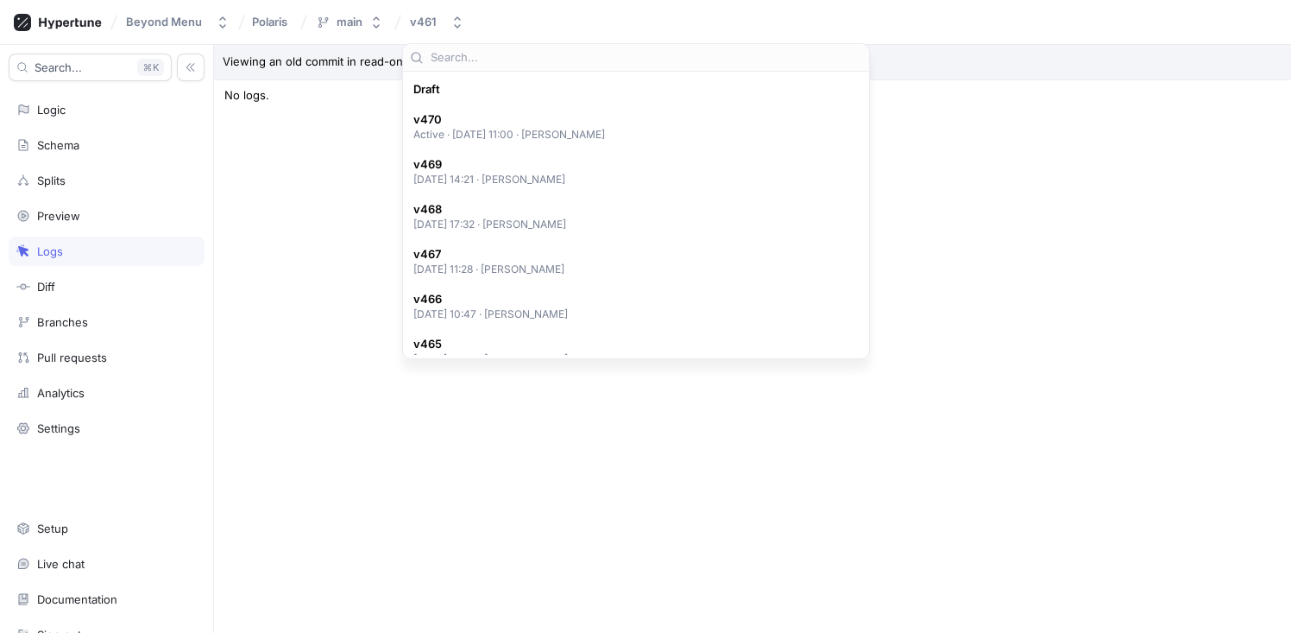
scroll to position [434, 0]
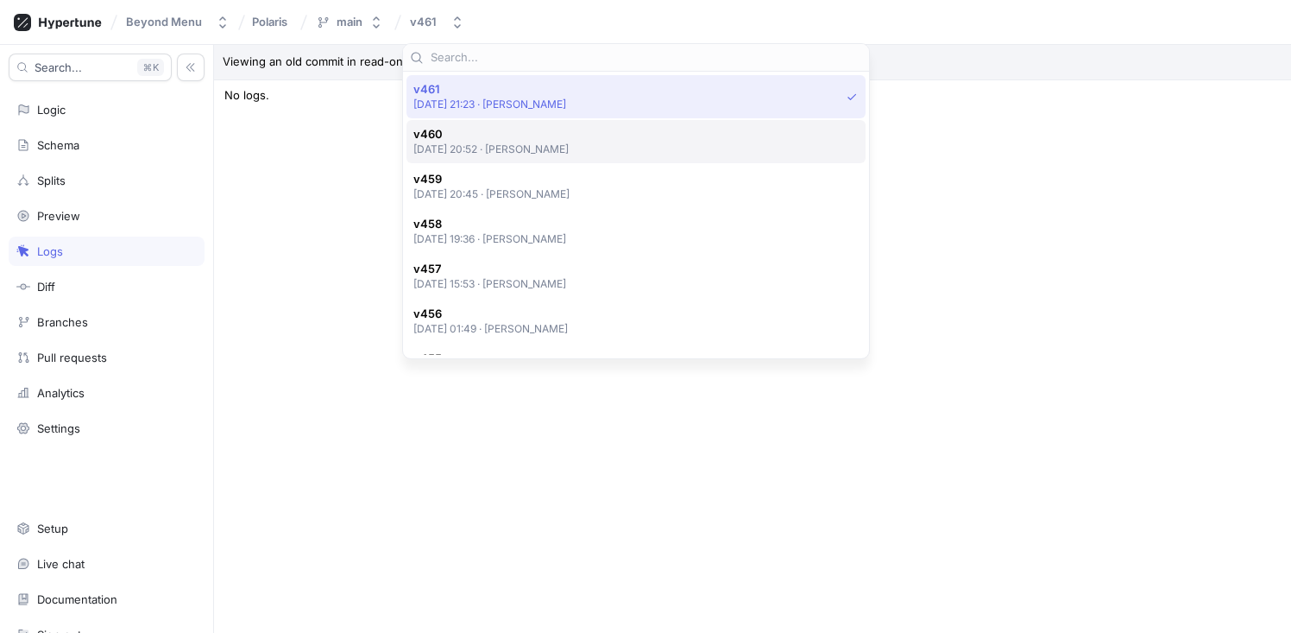
click at [506, 148] on p "[DATE] 20:52 ‧ [PERSON_NAME]" at bounding box center [491, 149] width 156 height 15
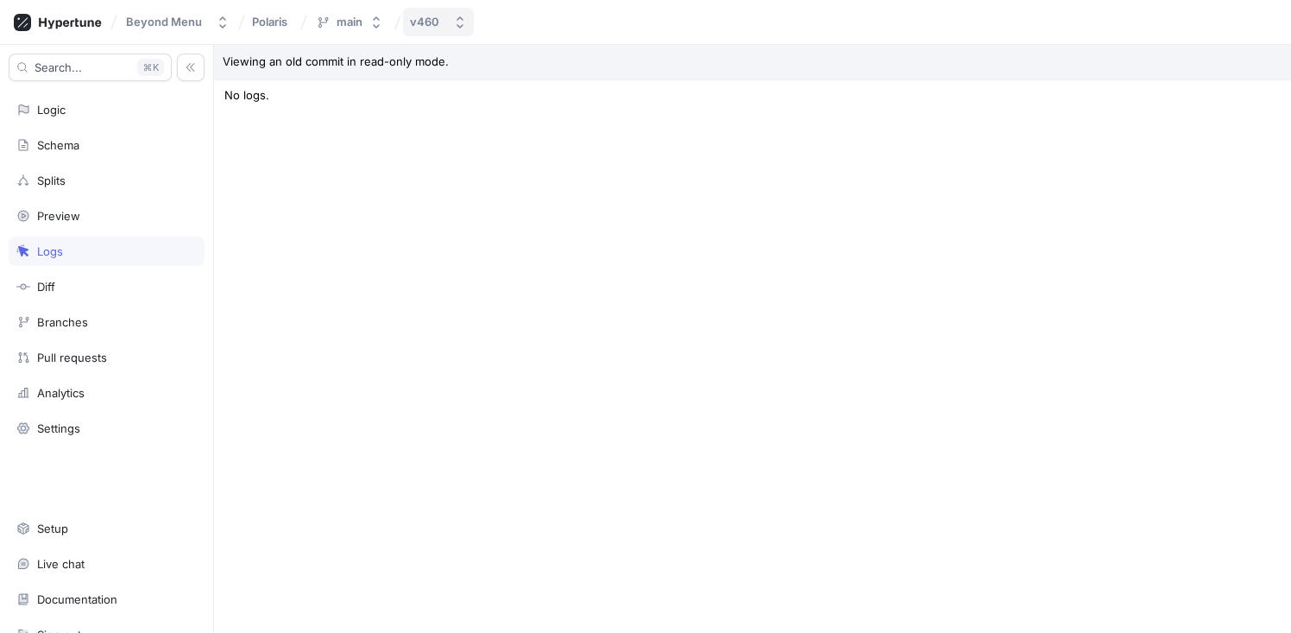
click at [441, 28] on div "v460" at bounding box center [428, 22] width 36 height 15
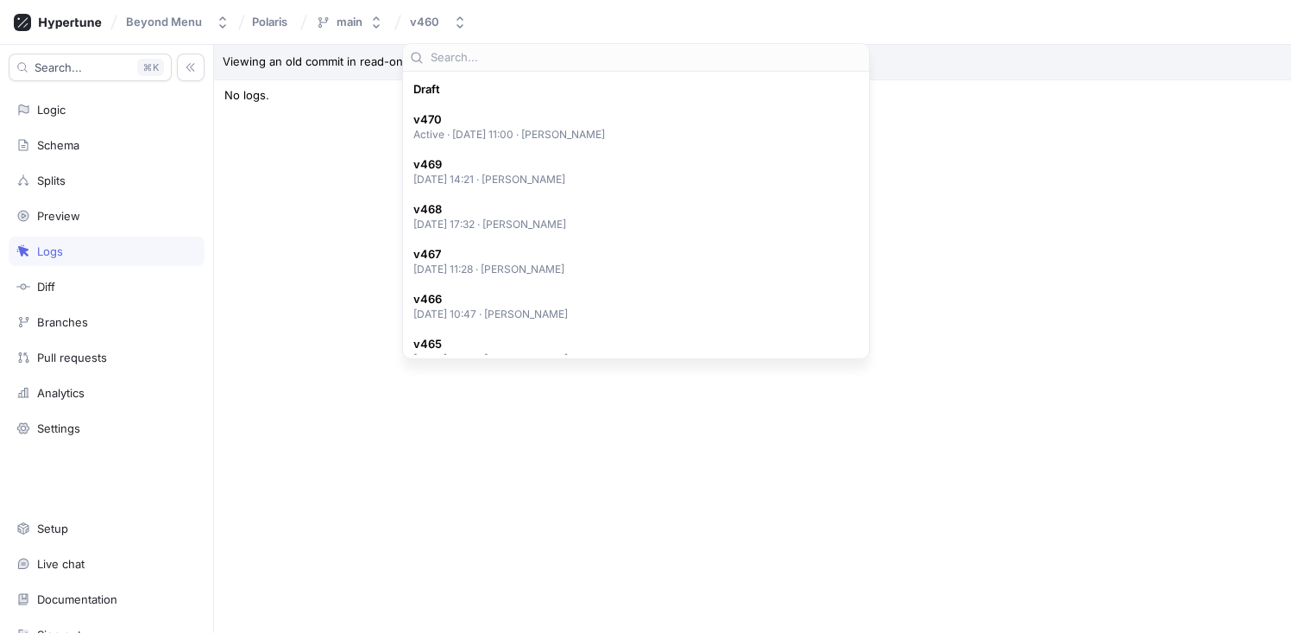
scroll to position [479, 0]
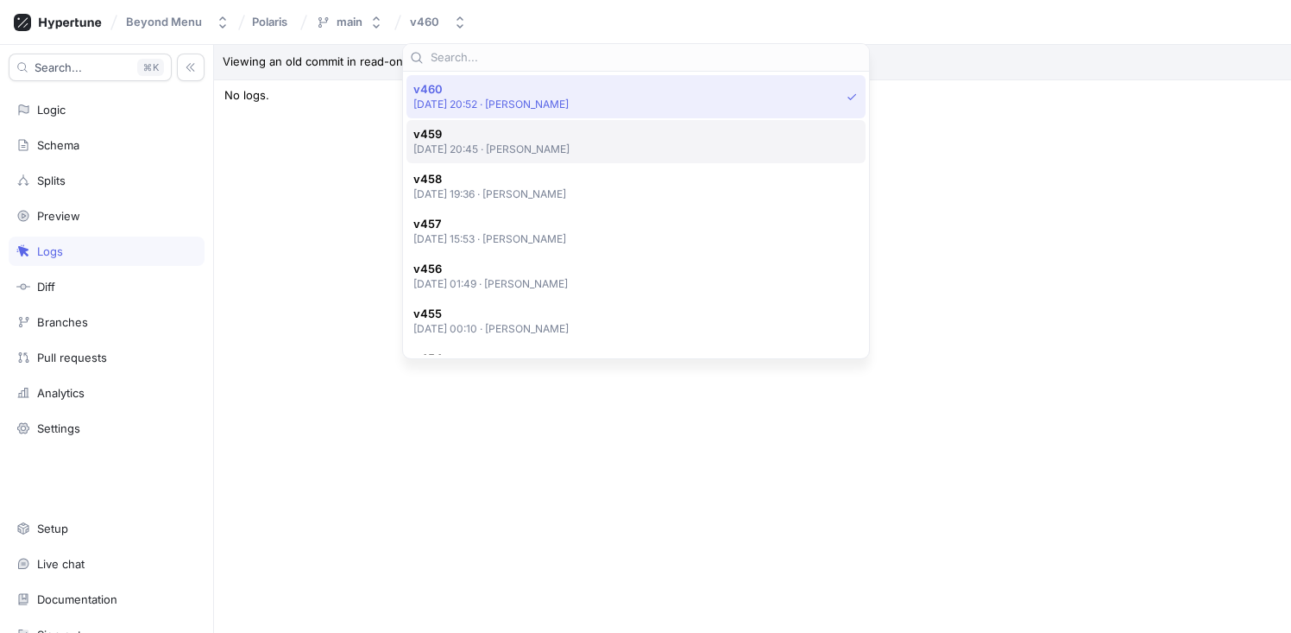
click at [488, 151] on p "[DATE] 20:45 ‧ [PERSON_NAME]" at bounding box center [491, 149] width 157 height 15
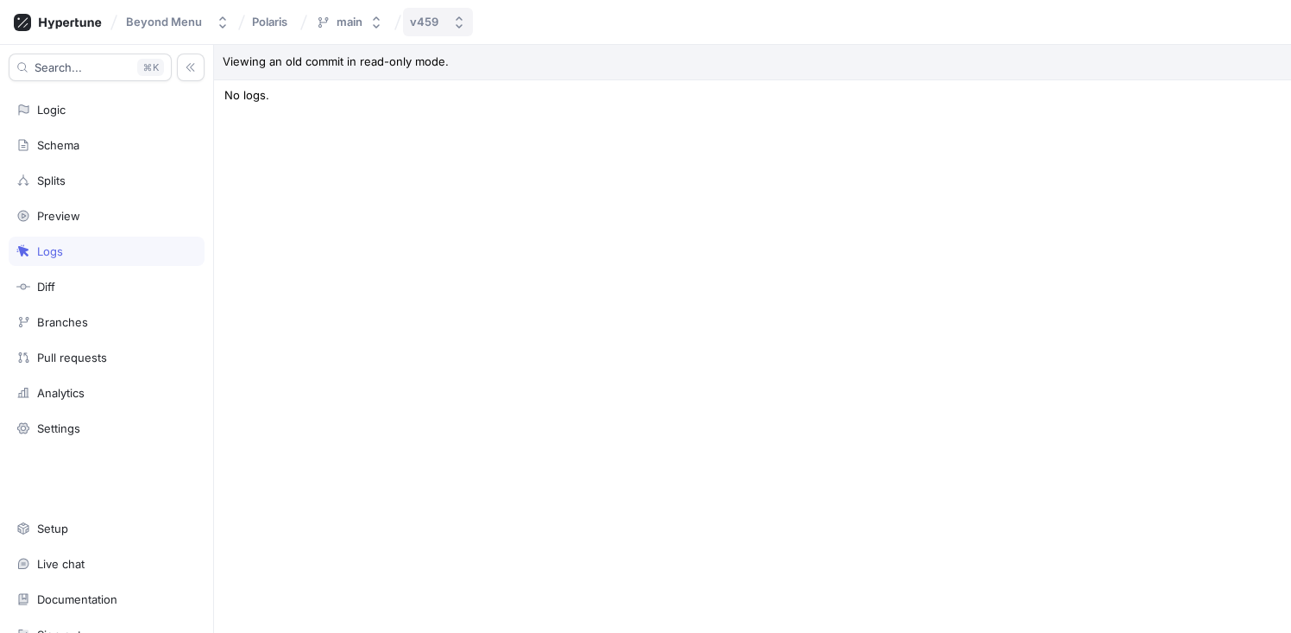
click at [439, 23] on div "v459" at bounding box center [427, 22] width 35 height 15
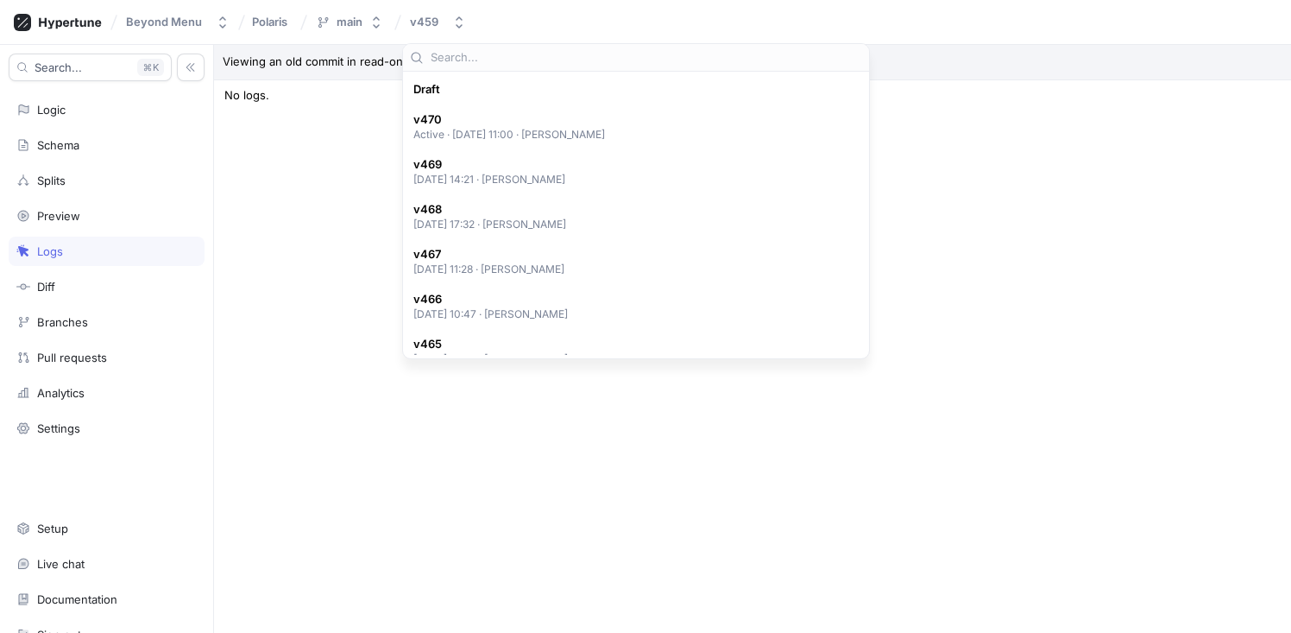
scroll to position [524, 0]
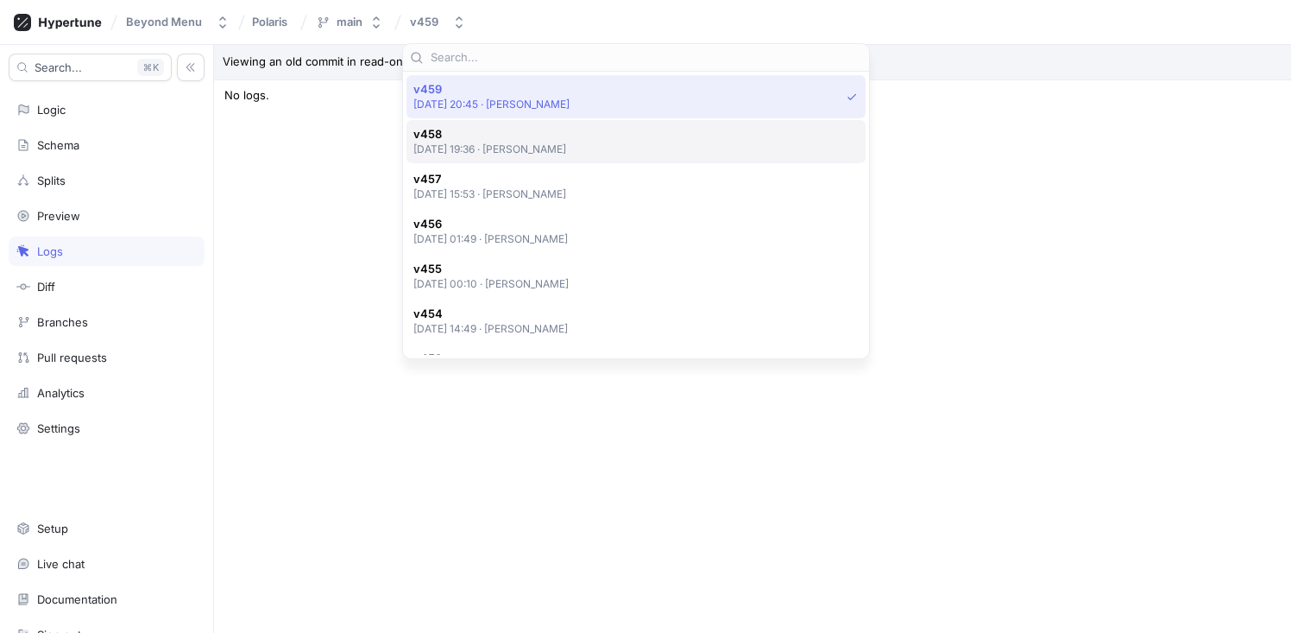
click at [490, 146] on p "[DATE] 19:36 ‧ [PERSON_NAME]" at bounding box center [490, 149] width 154 height 15
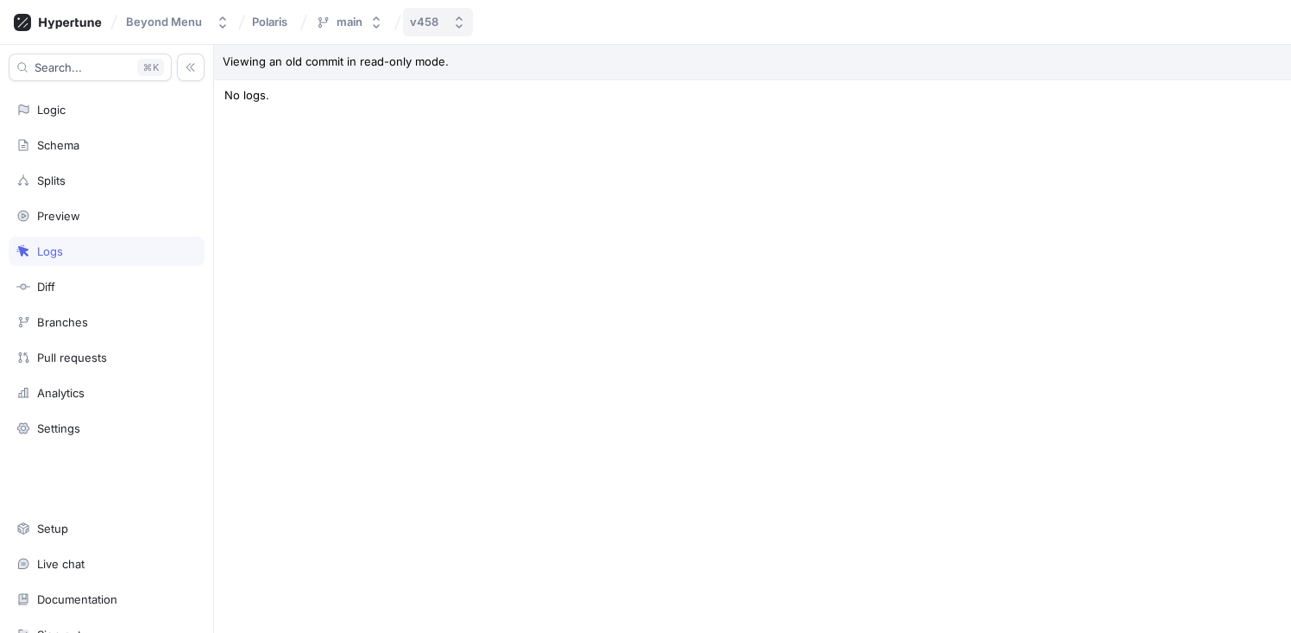
click at [449, 23] on button "v458" at bounding box center [438, 22] width 70 height 28
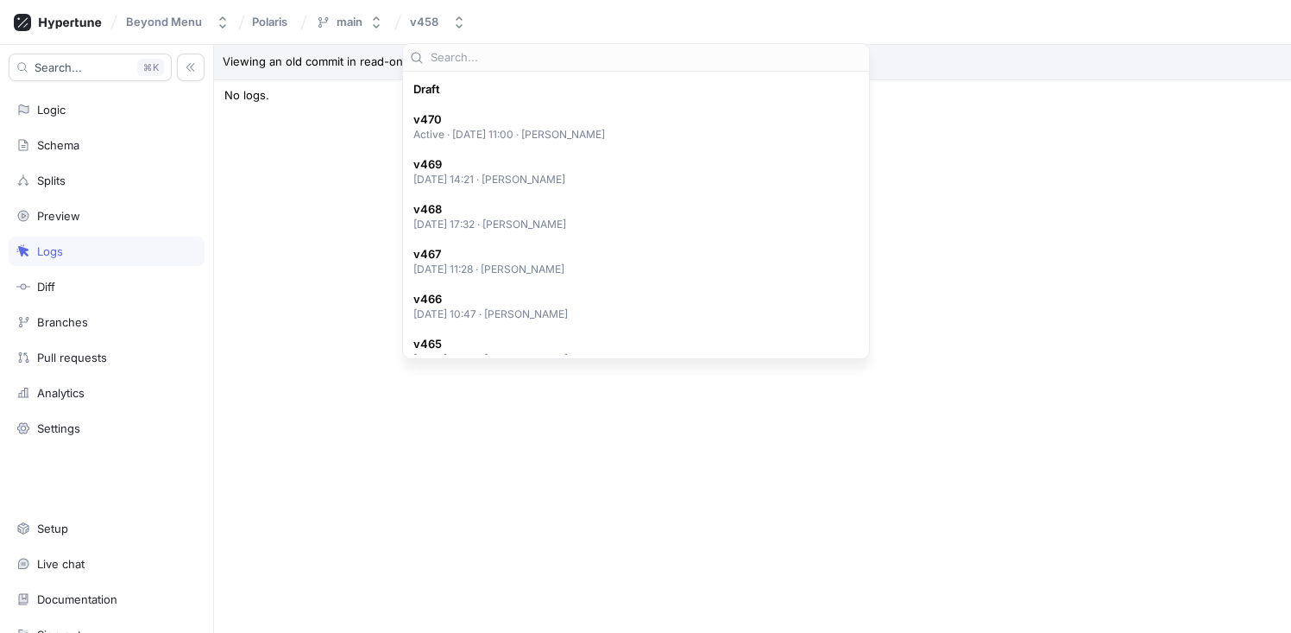
scroll to position [569, 0]
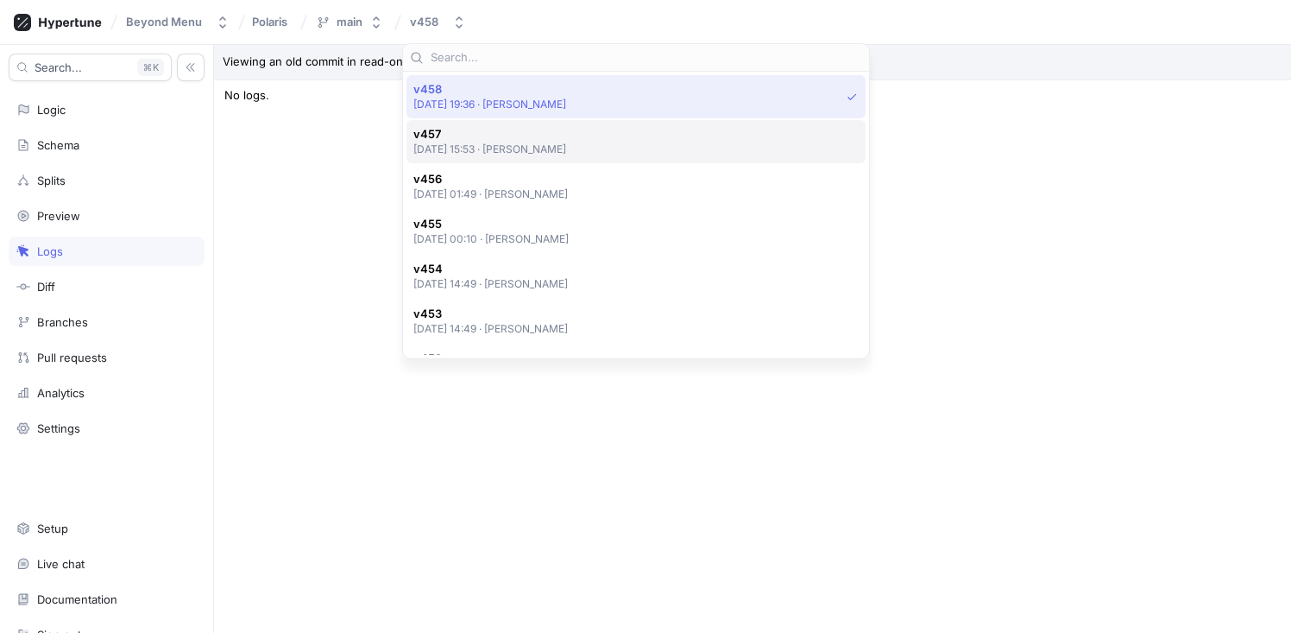
click at [492, 137] on span "v457" at bounding box center [490, 134] width 154 height 15
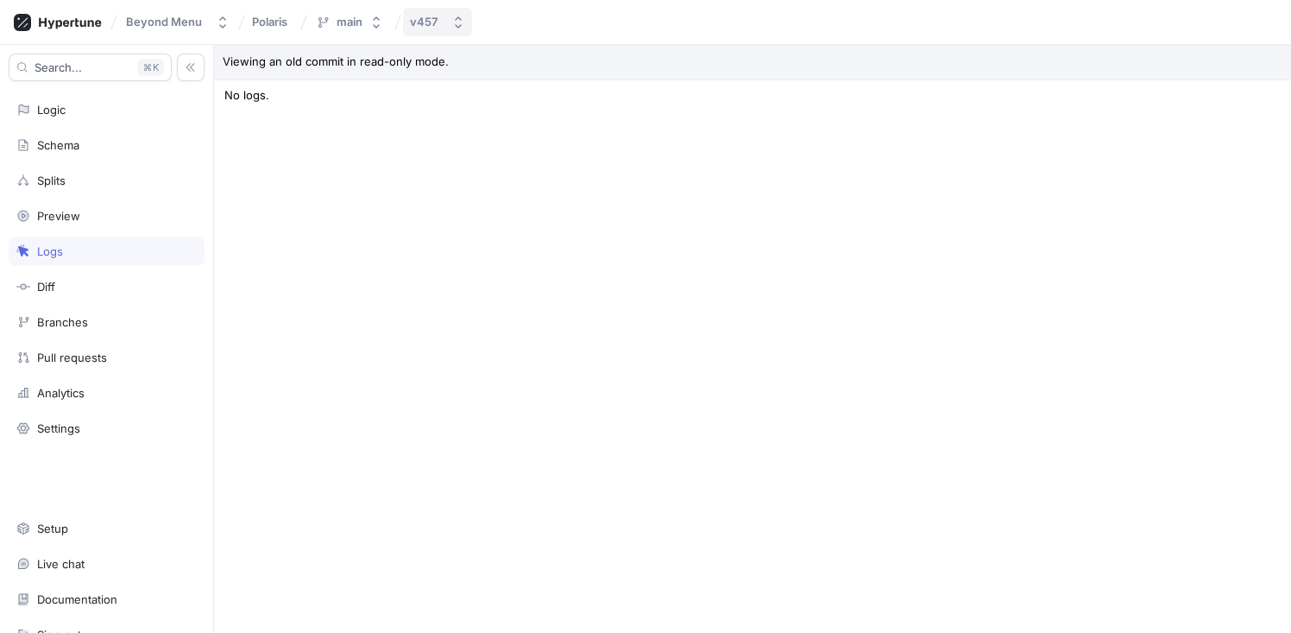
click at [460, 35] on button "v457" at bounding box center [437, 22] width 69 height 28
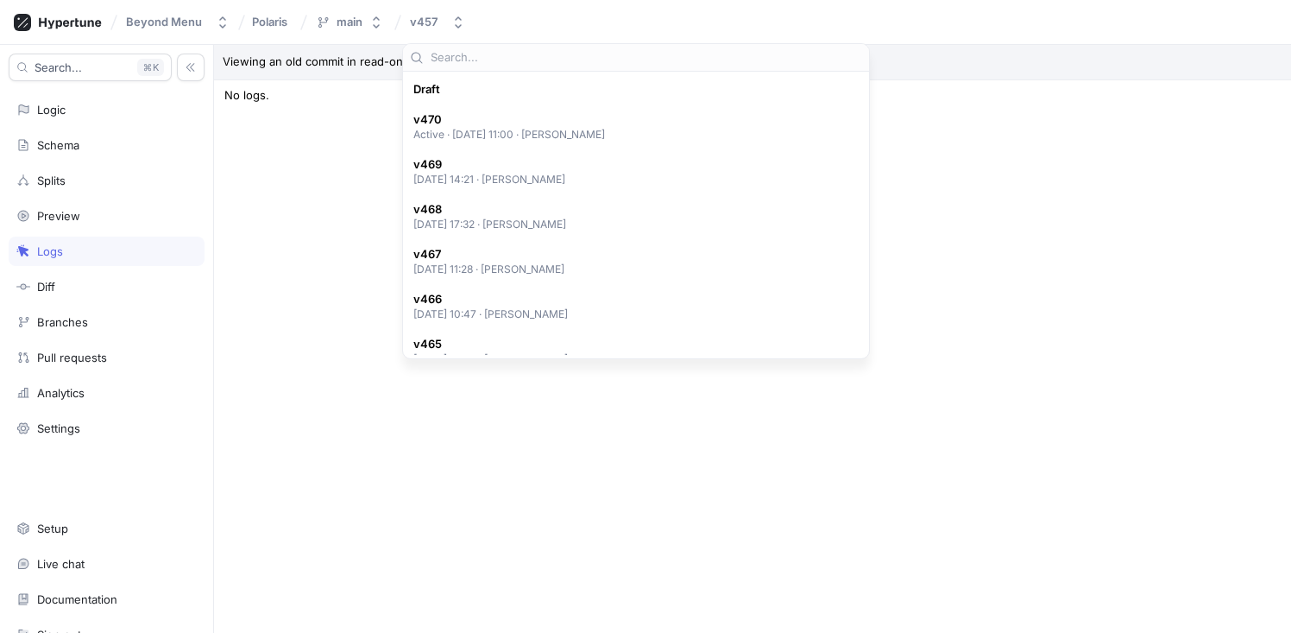
scroll to position [614, 0]
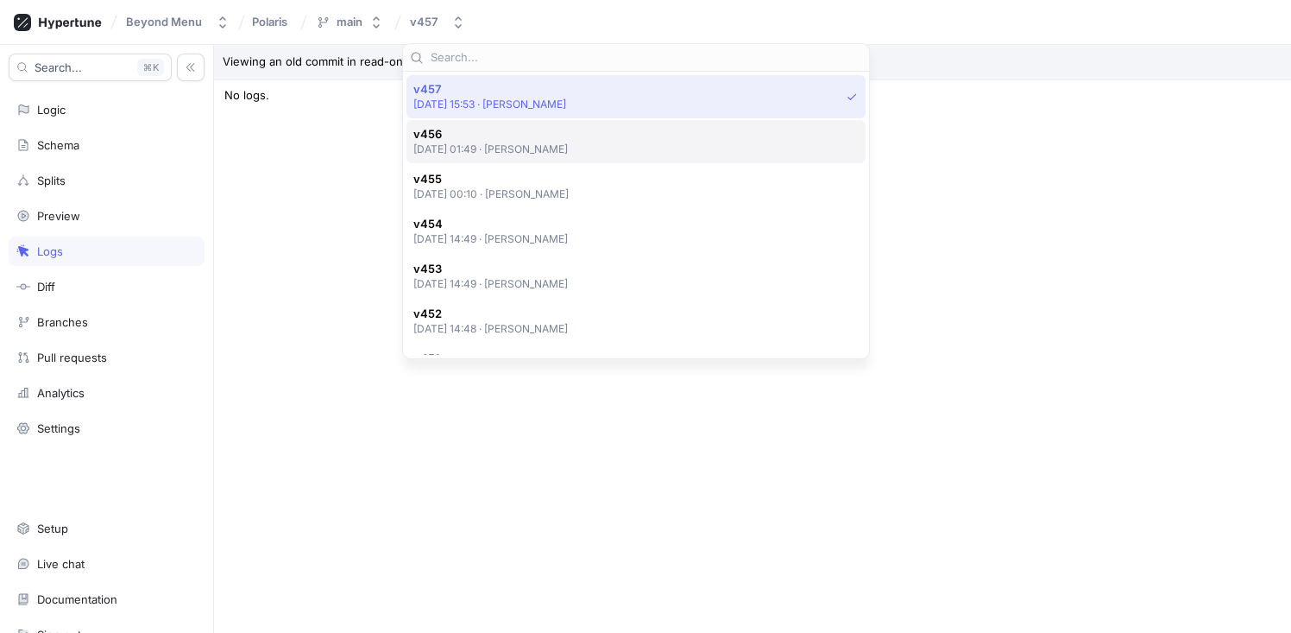
click at [484, 147] on p "[DATE] 01:49 ‧ [PERSON_NAME]" at bounding box center [490, 149] width 155 height 15
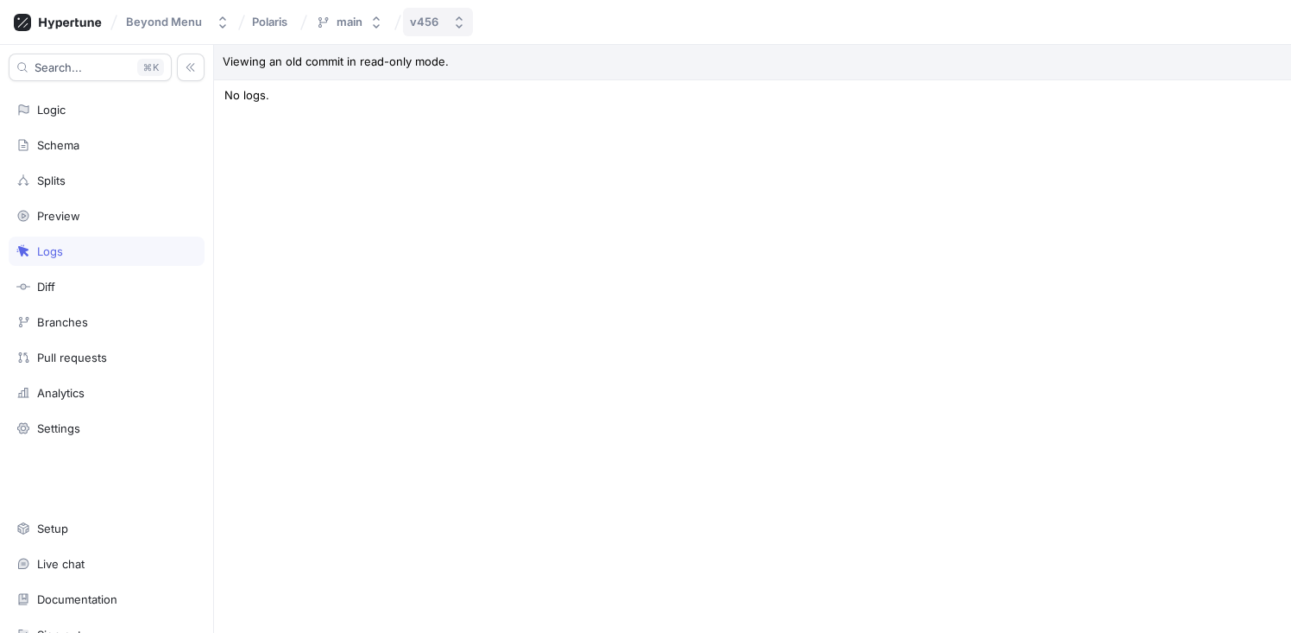
click at [437, 16] on div "v456" at bounding box center [427, 22] width 35 height 15
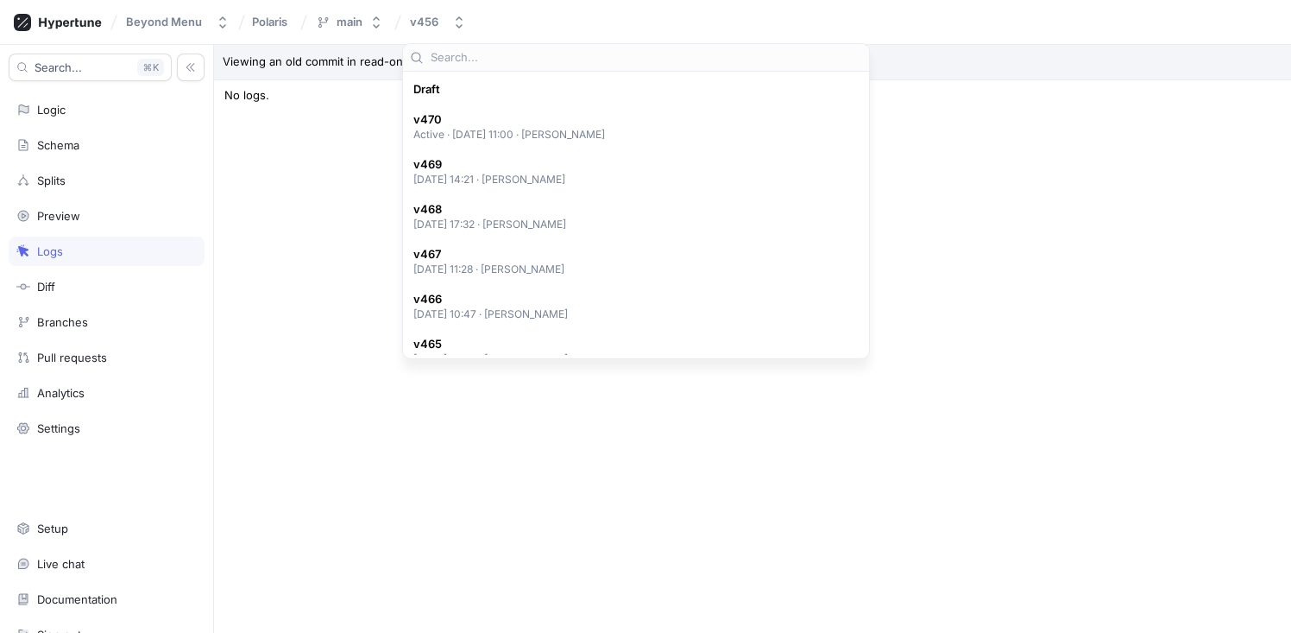
scroll to position [659, 0]
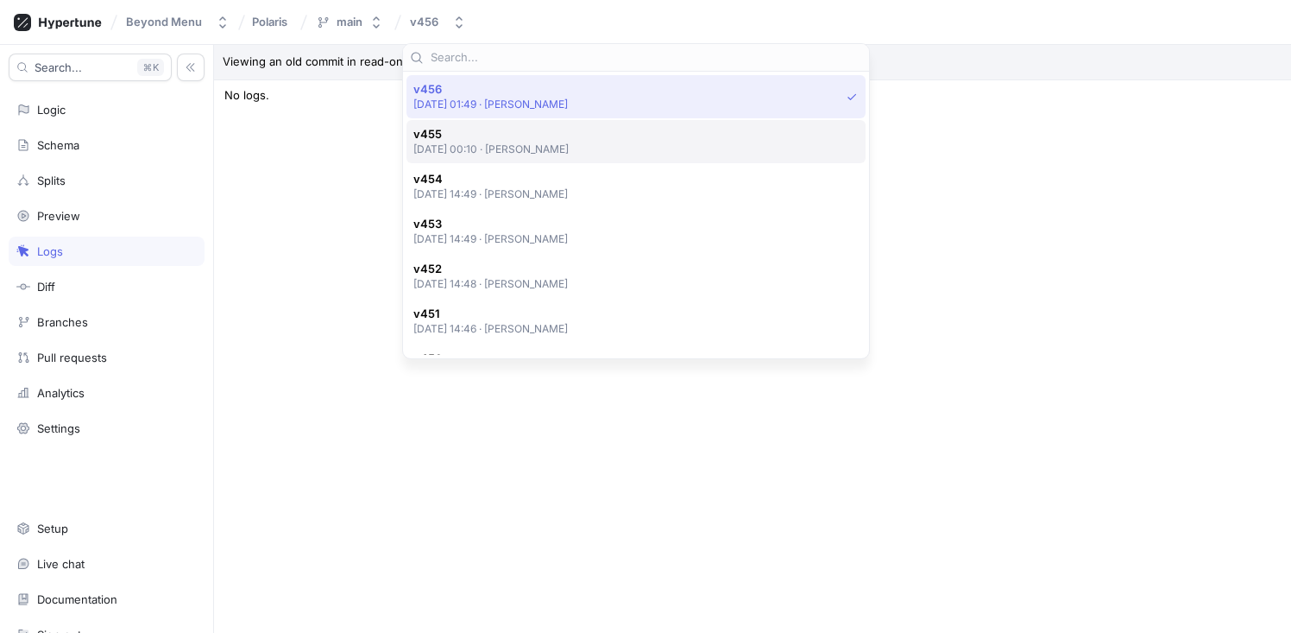
click at [484, 142] on p "[DATE] 00:10 ‧ [PERSON_NAME]" at bounding box center [491, 149] width 156 height 15
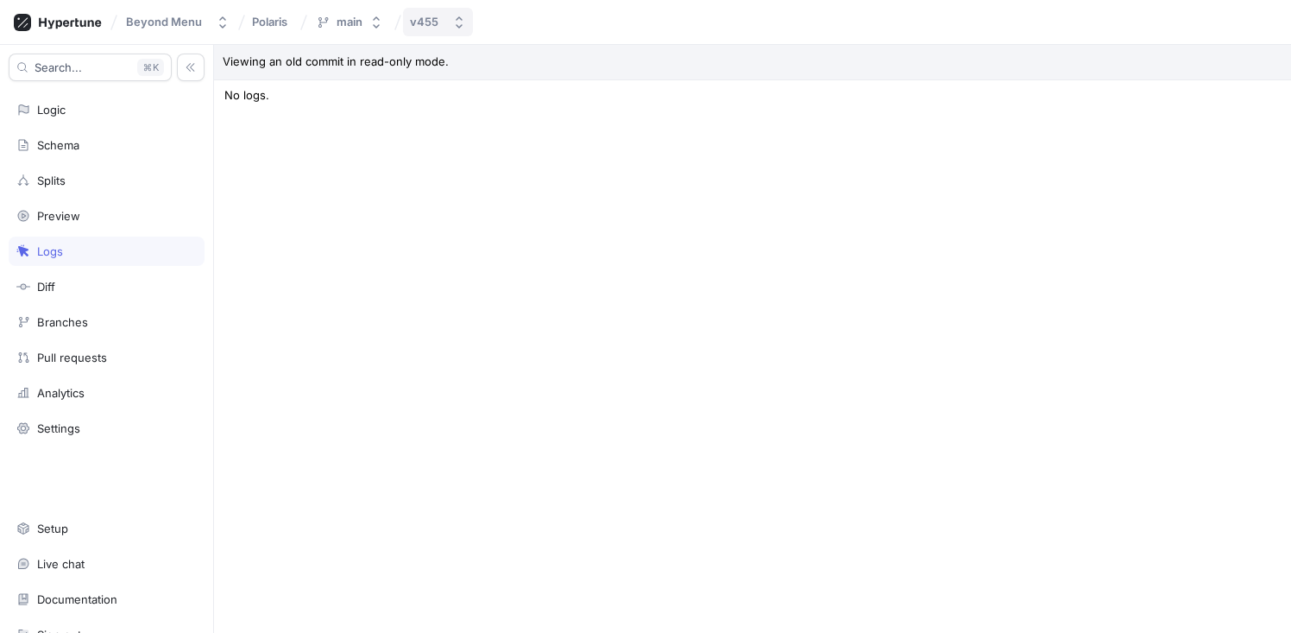
click at [447, 28] on button "v455" at bounding box center [438, 22] width 70 height 28
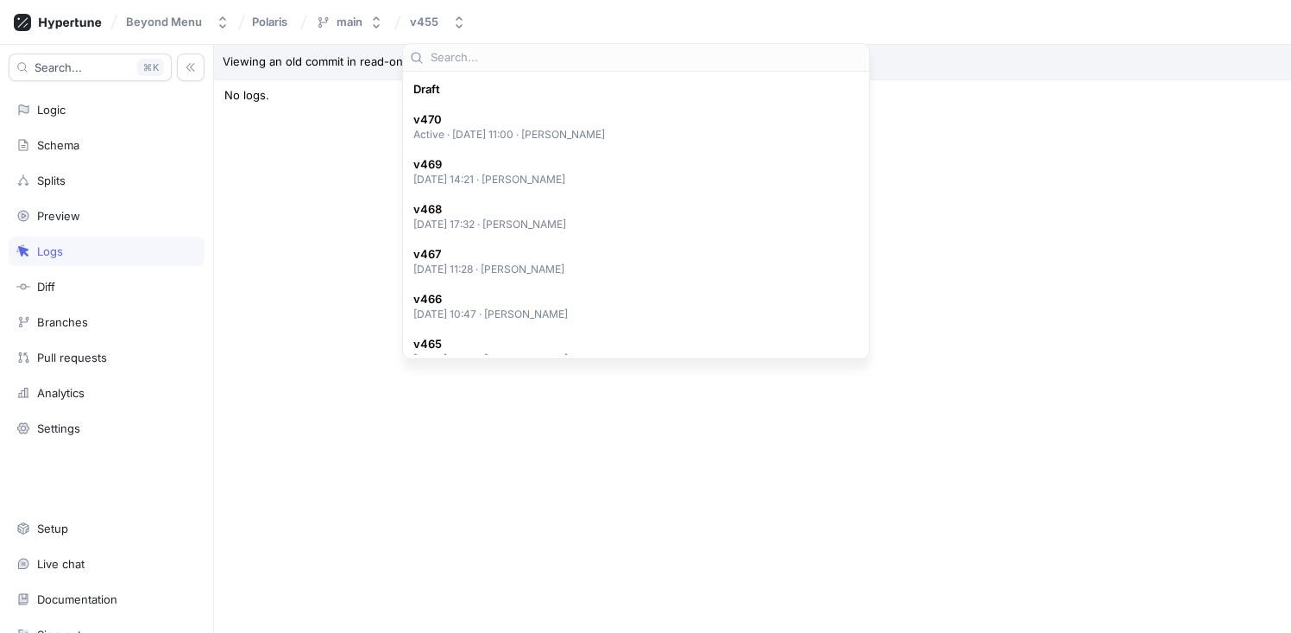
scroll to position [704, 0]
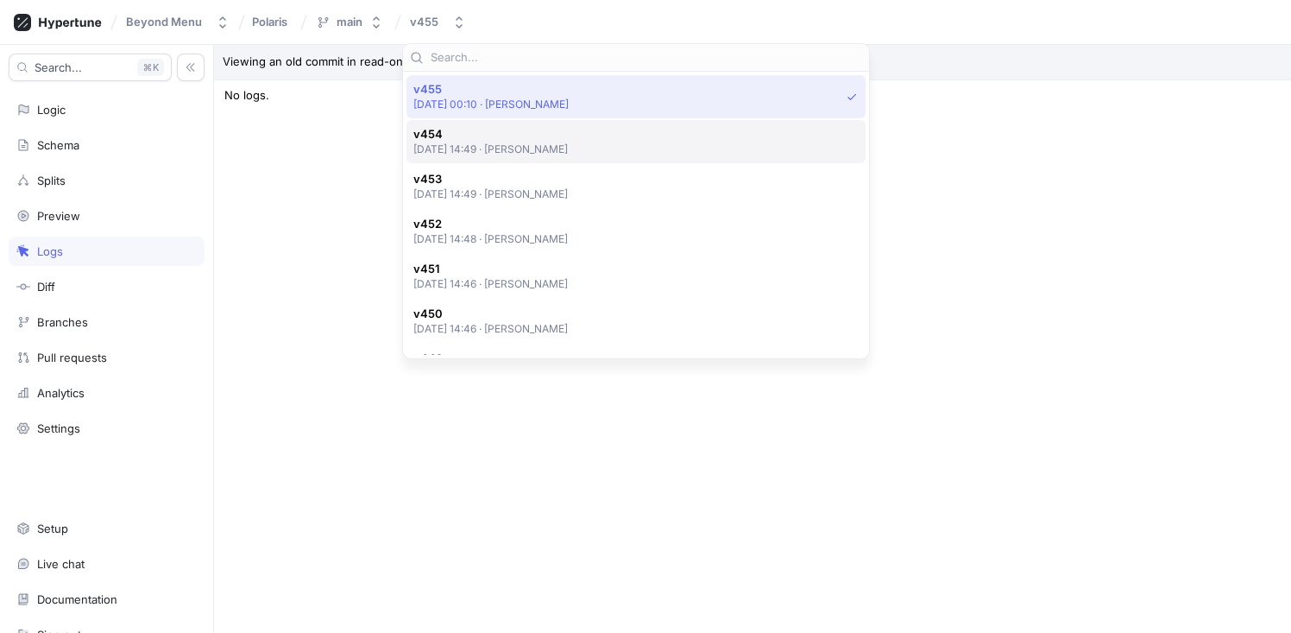
click at [497, 145] on p "[DATE] 14:49 ‧ [PERSON_NAME]" at bounding box center [490, 149] width 155 height 15
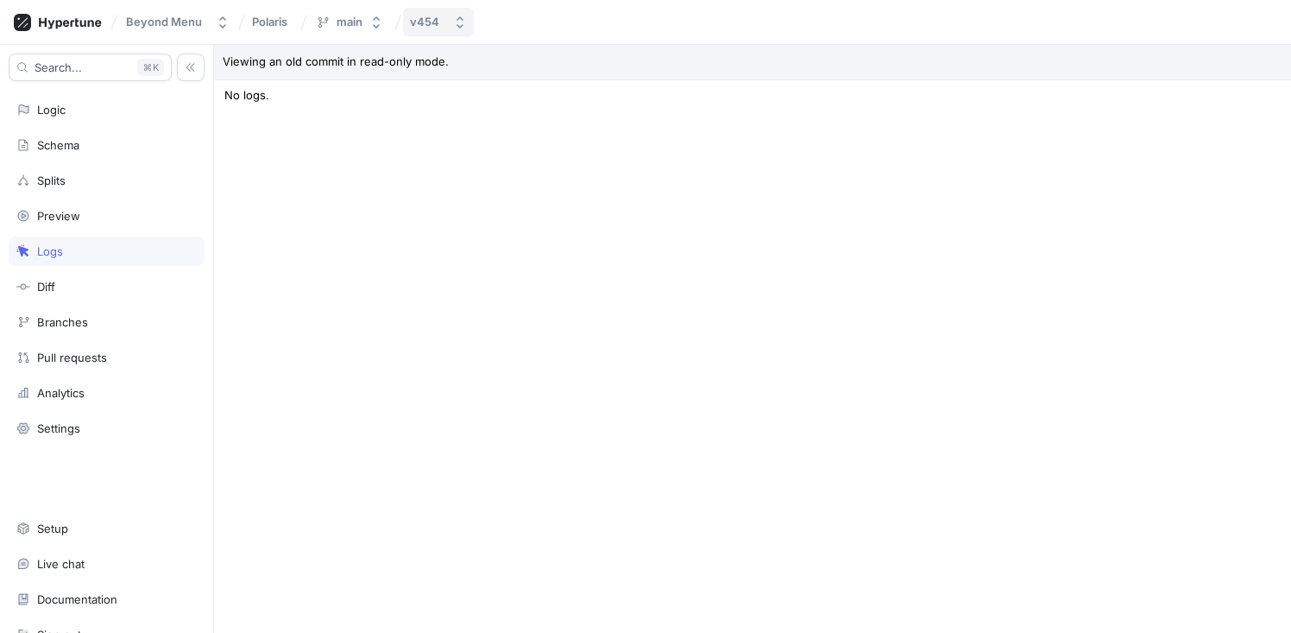
click at [449, 23] on button "v454" at bounding box center [438, 22] width 71 height 28
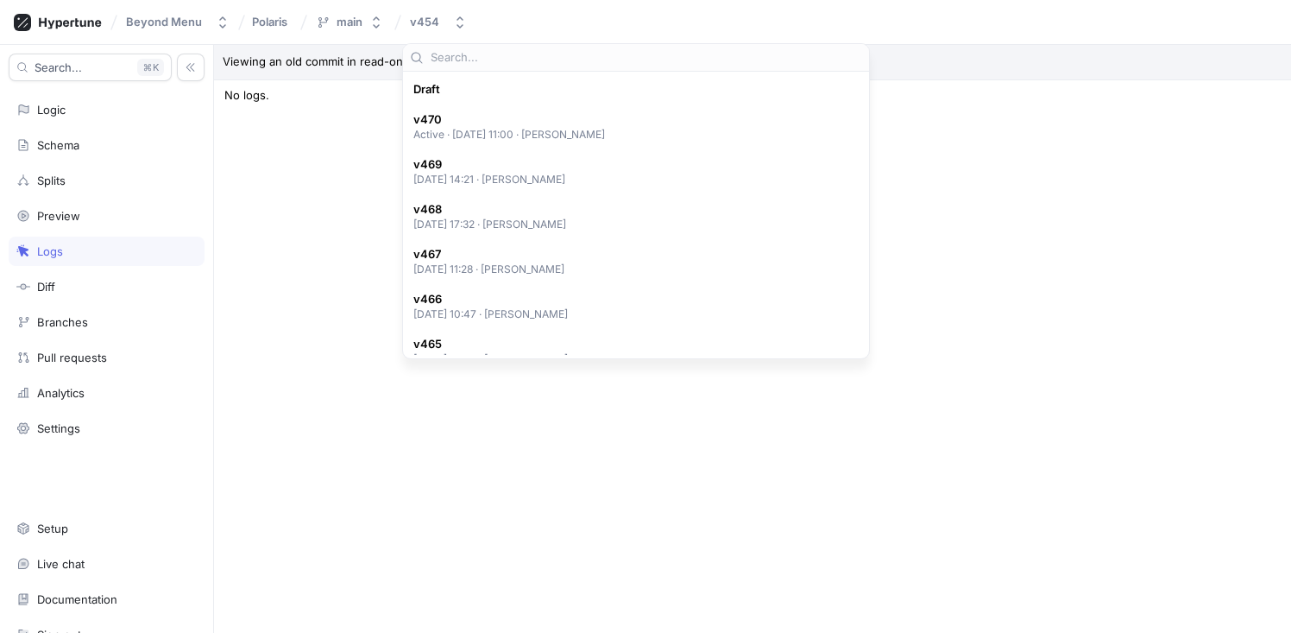
scroll to position [748, 0]
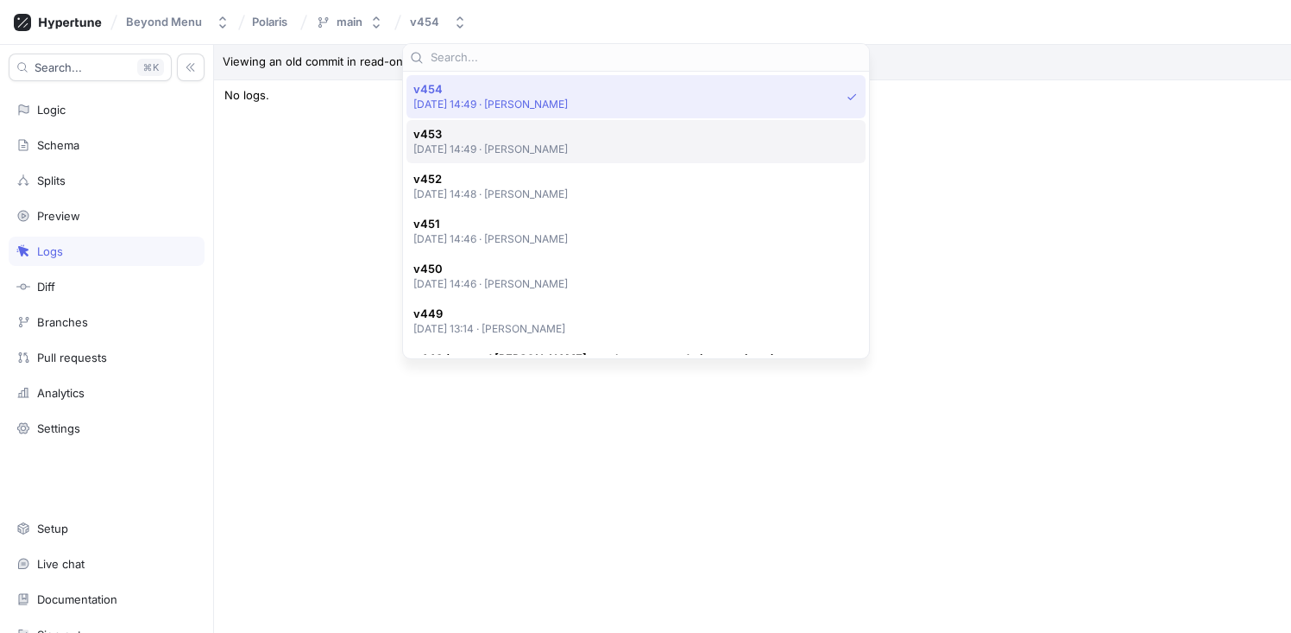
click at [487, 161] on div "v453 [DATE] 14:49 ‧ [PERSON_NAME]" at bounding box center [636, 141] width 459 height 43
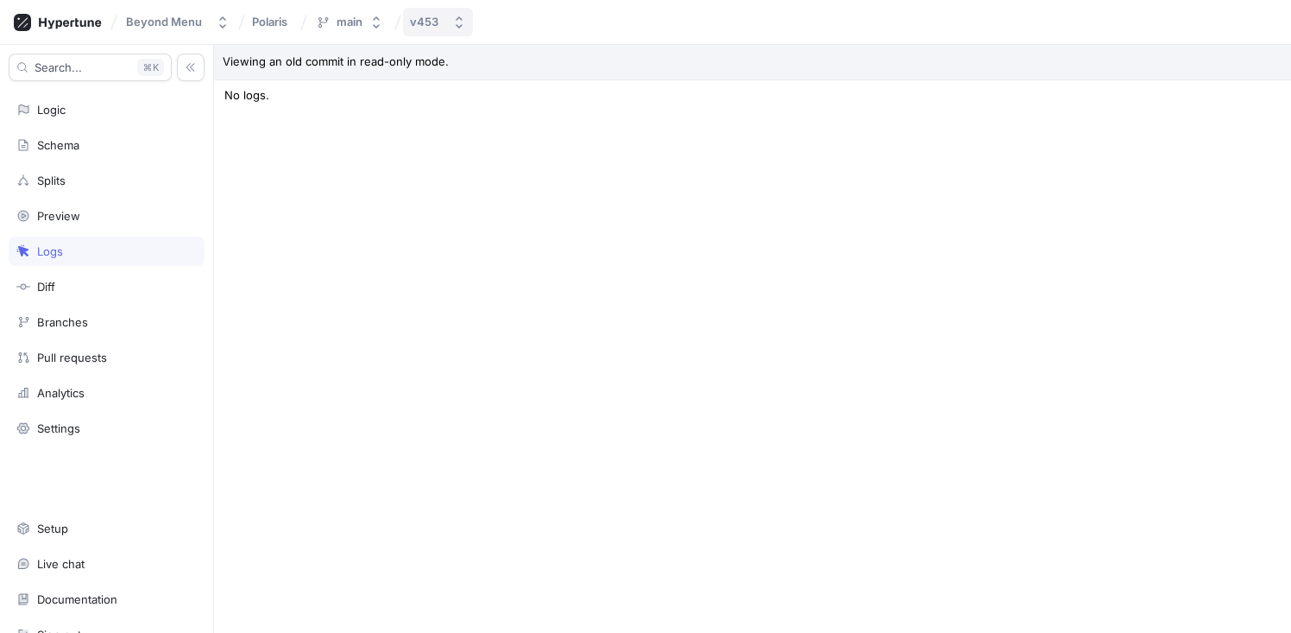
click at [442, 22] on div "v453" at bounding box center [427, 22] width 35 height 15
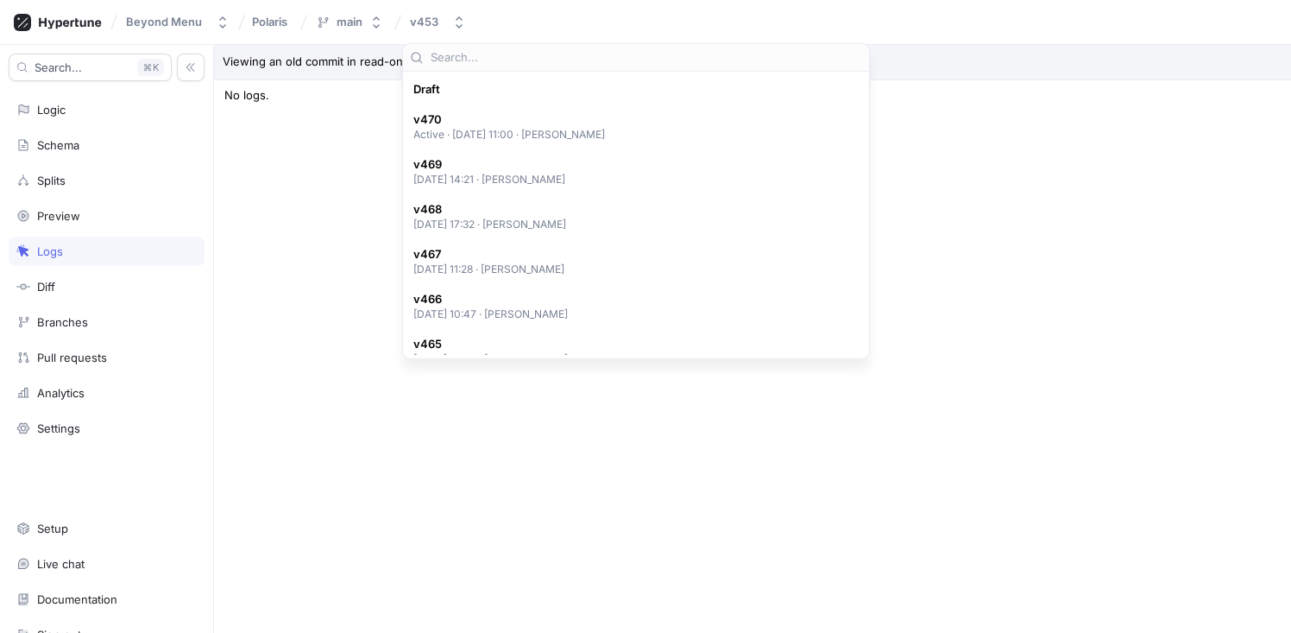
scroll to position [793, 0]
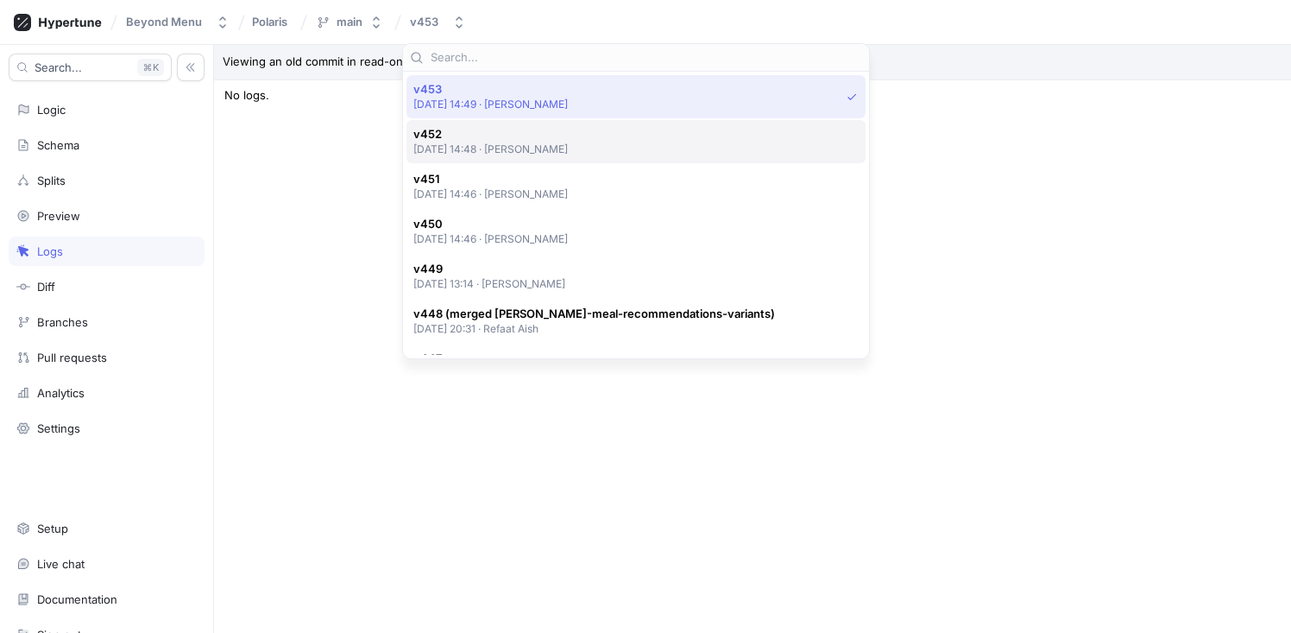
click at [481, 142] on p "[DATE] 14:48 ‧ [PERSON_NAME]" at bounding box center [490, 149] width 155 height 15
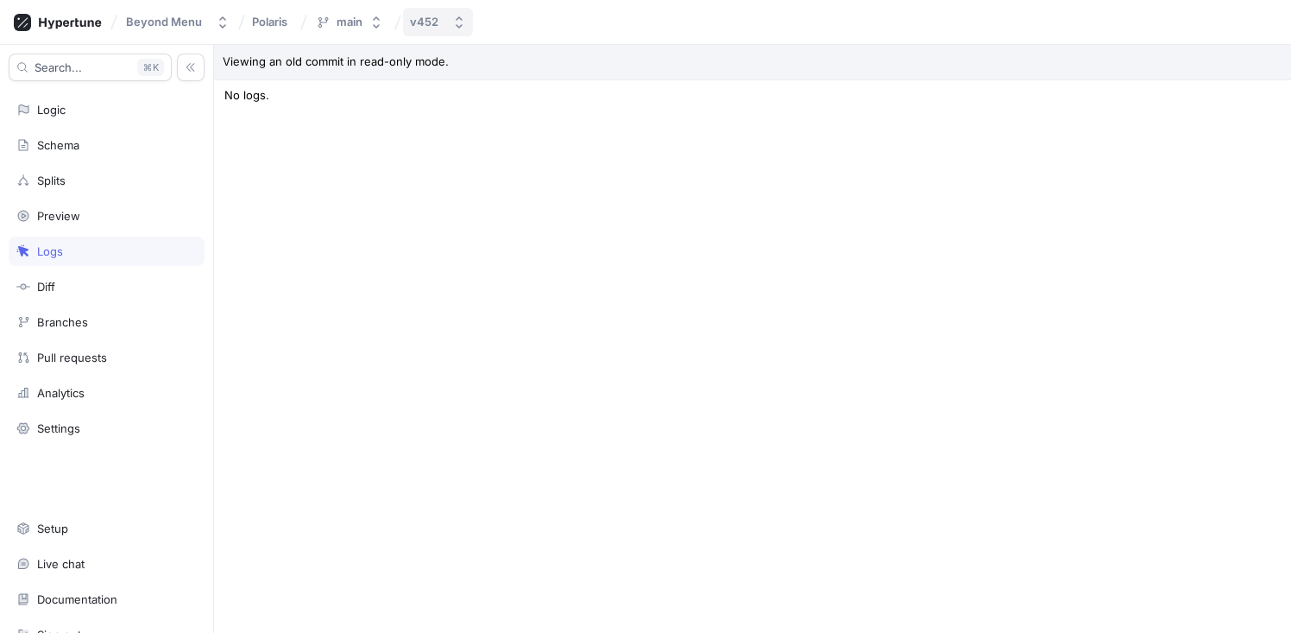
click at [442, 28] on div "v452" at bounding box center [427, 22] width 35 height 15
